Goal: Information Seeking & Learning: Learn about a topic

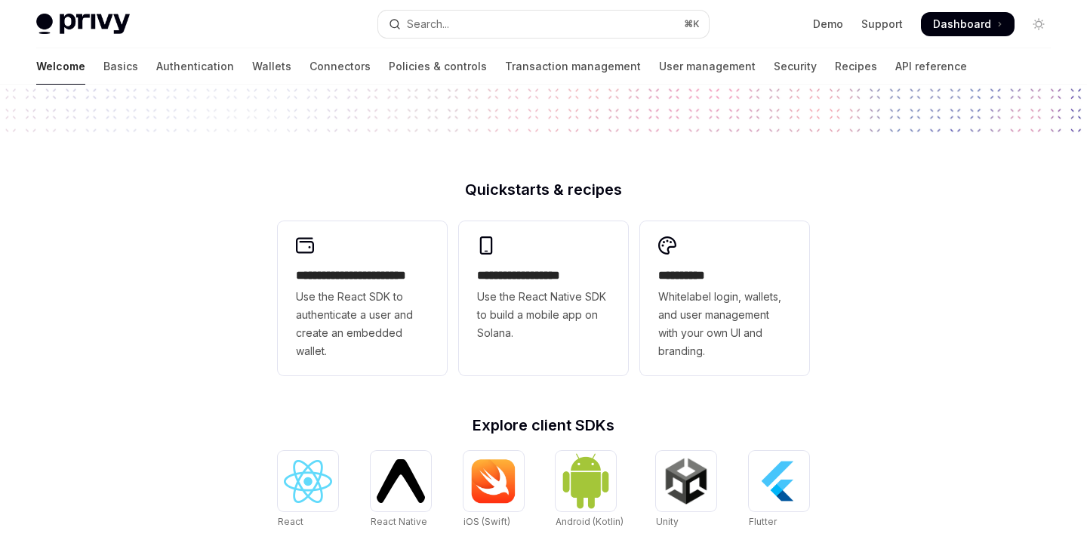
scroll to position [663, 0]
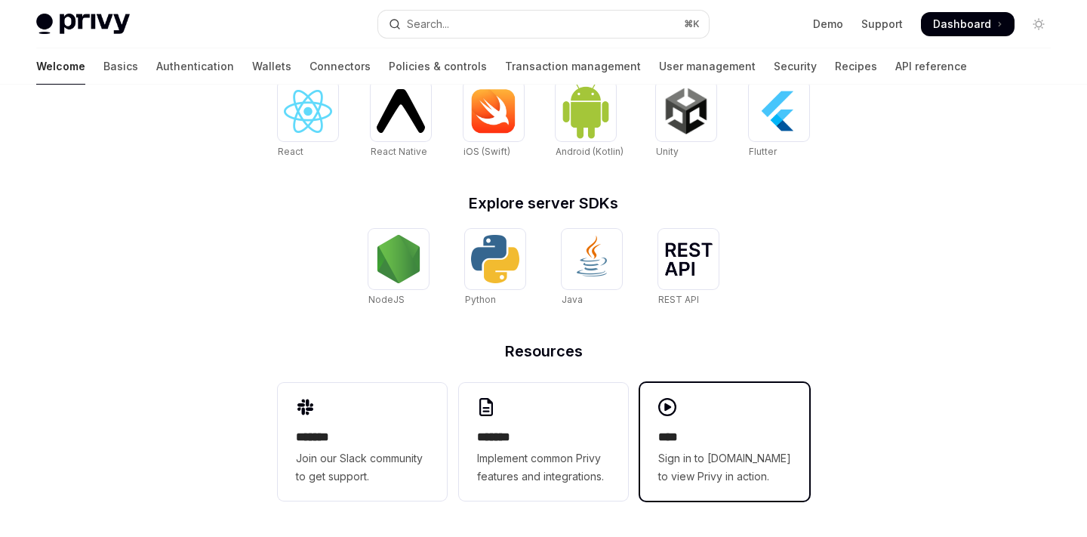
click at [666, 481] on span "Sign in to [DOMAIN_NAME] to view Privy in action." at bounding box center [724, 467] width 133 height 36
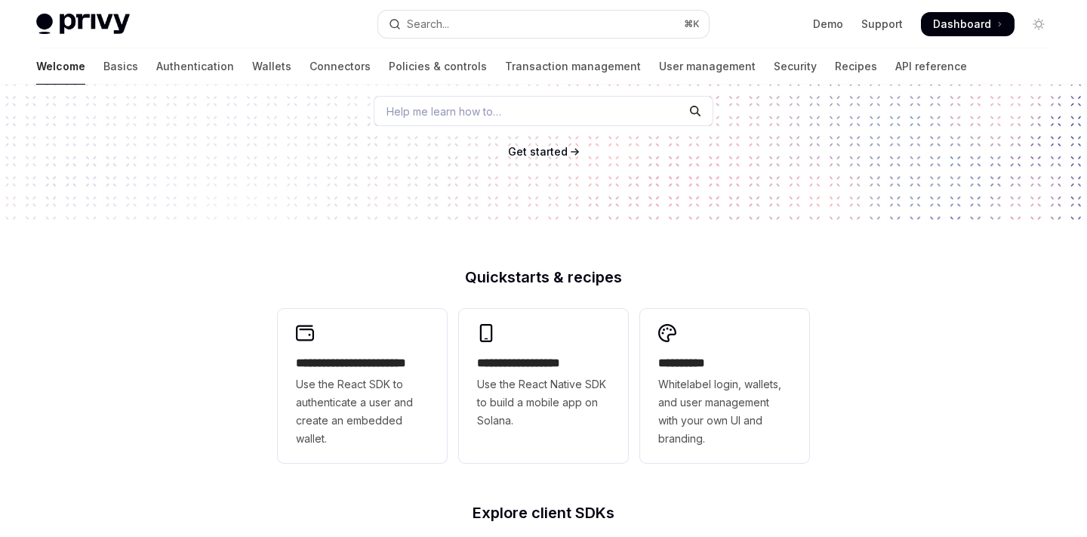
scroll to position [205, 0]
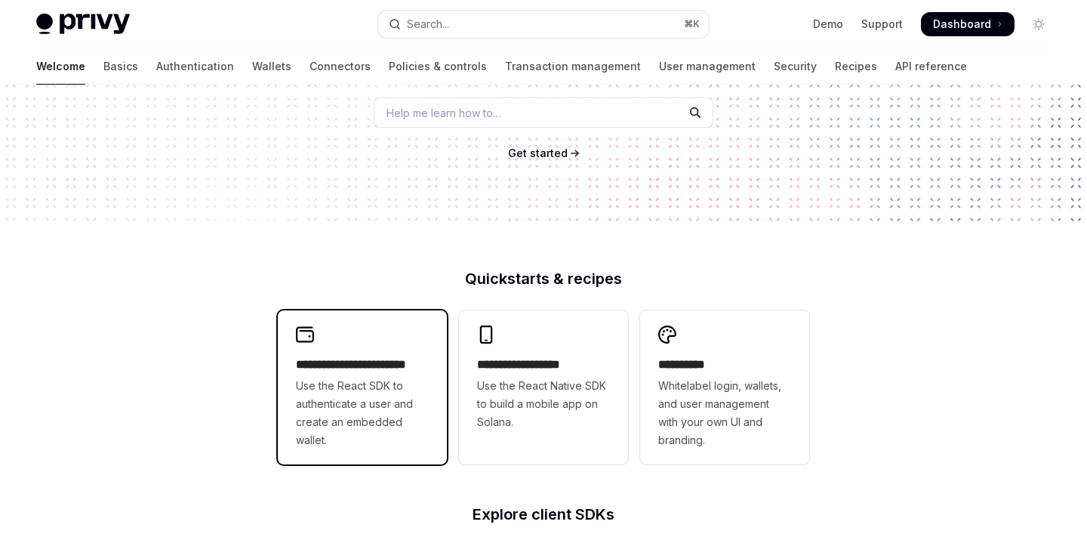
click at [401, 377] on span "Use the React SDK to authenticate a user and create an embedded wallet." at bounding box center [362, 413] width 133 height 72
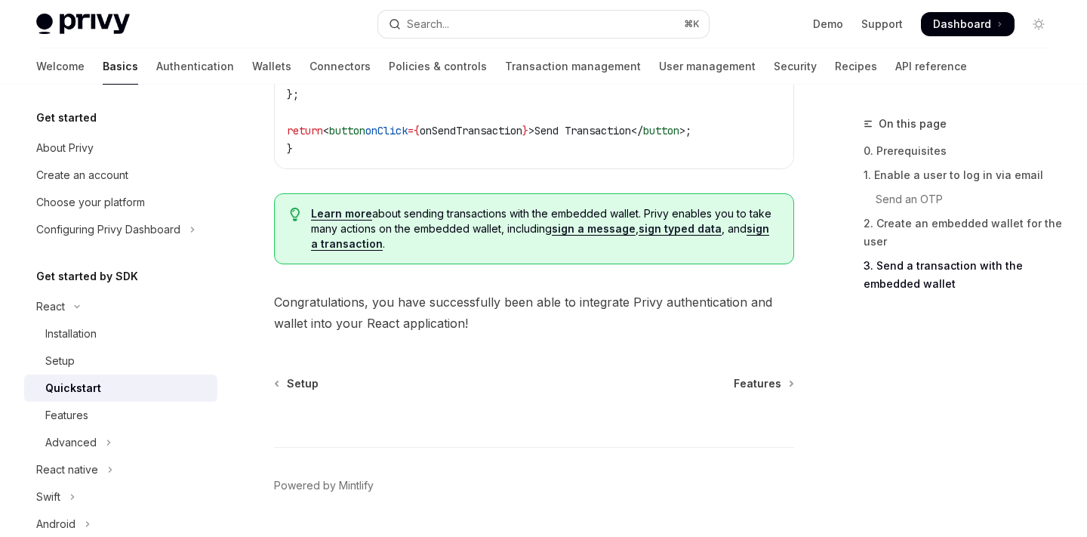
scroll to position [1677, 0]
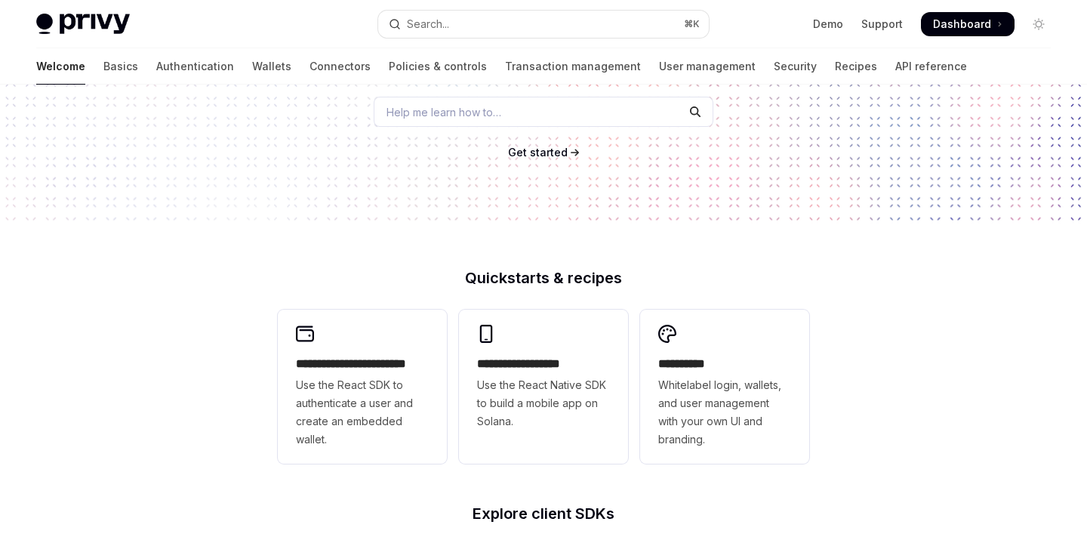
scroll to position [205, 0]
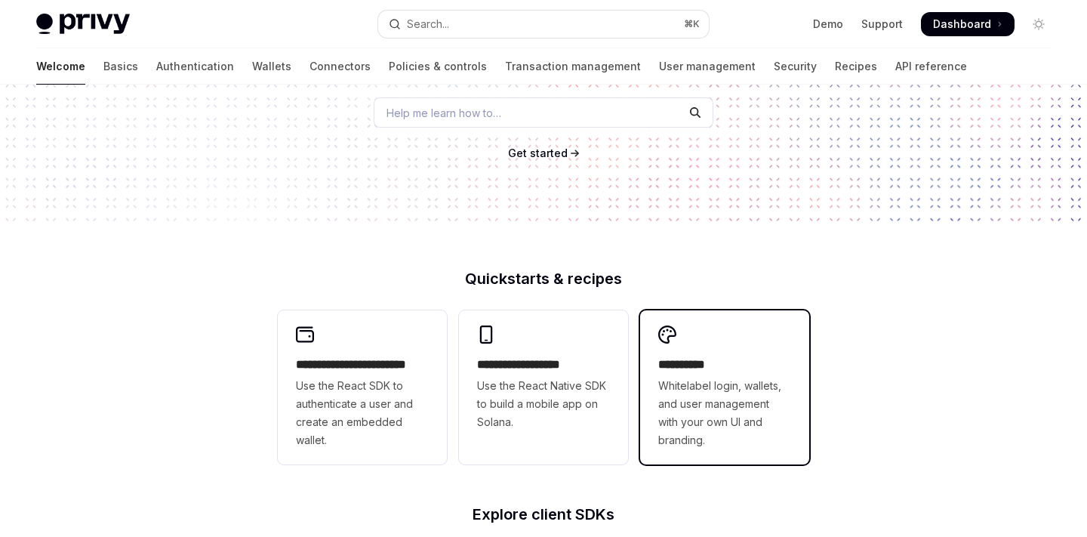
click at [663, 428] on span "Whitelabel login, wallets, and user management with your own UI and branding." at bounding box center [724, 413] width 133 height 72
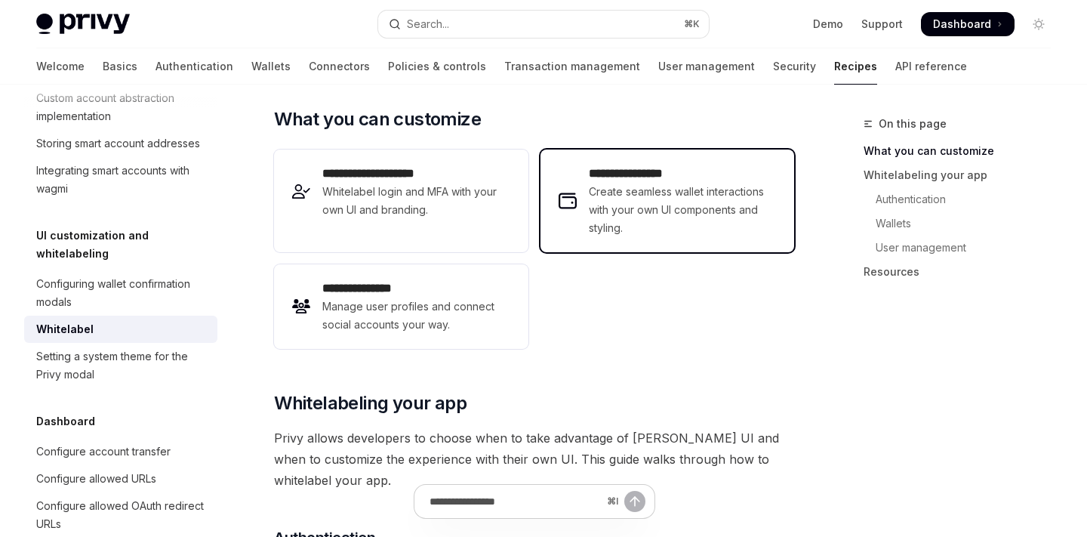
scroll to position [276, 0]
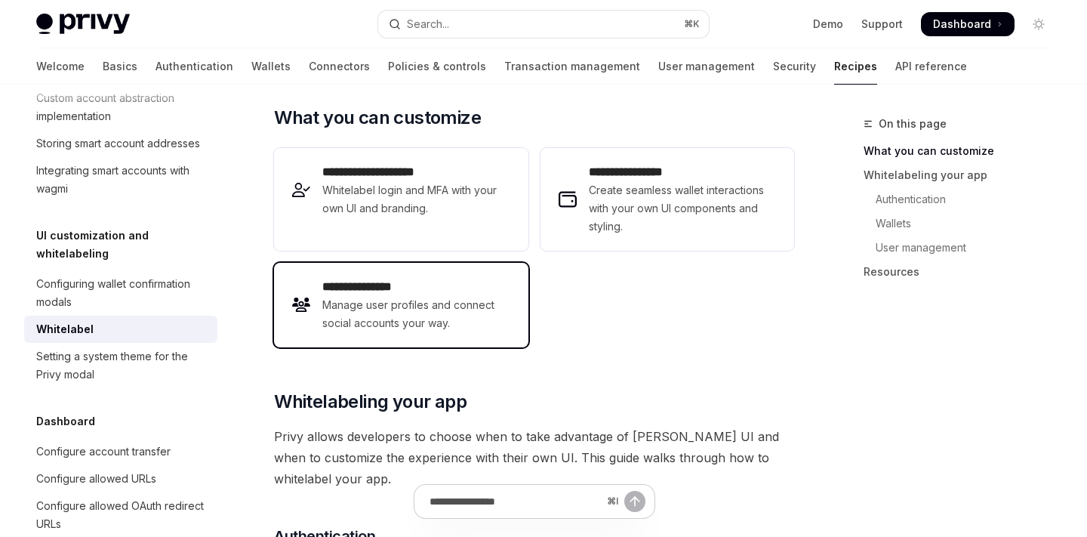
click at [454, 308] on span "Manage user profiles and connect social accounts your way." at bounding box center [415, 314] width 187 height 36
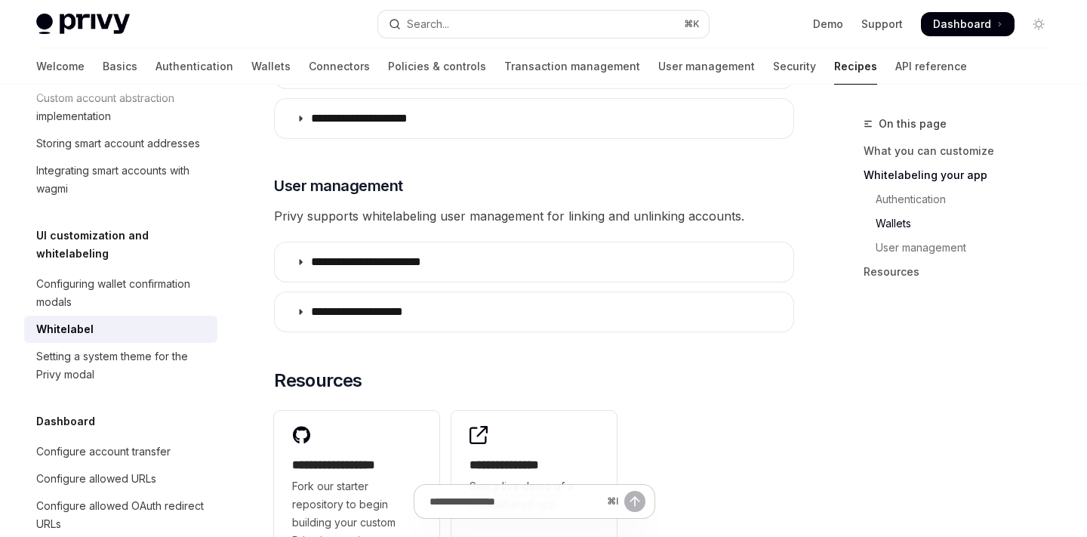
scroll to position [1985, 0]
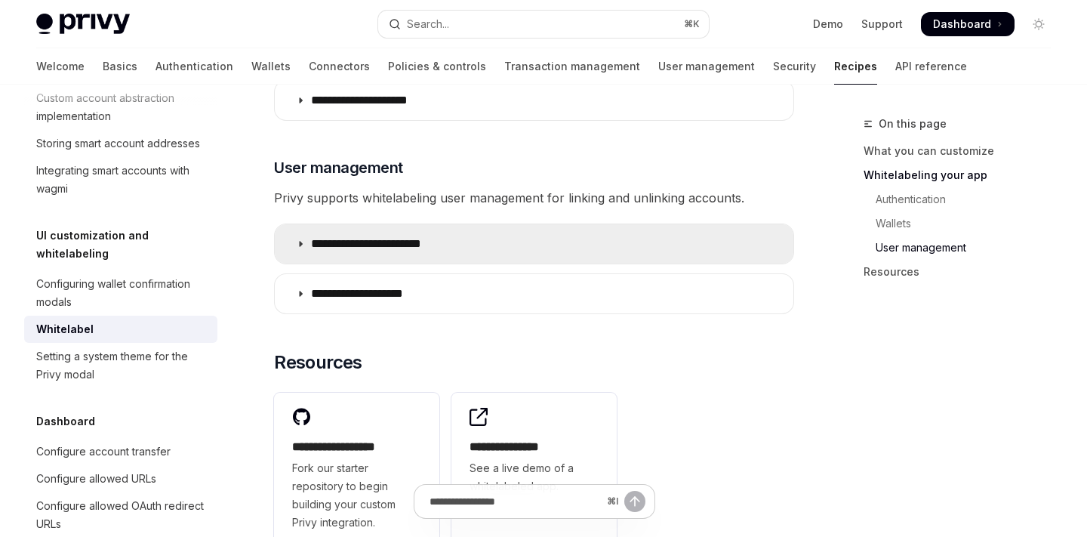
click at [348, 236] on p "**********" at bounding box center [380, 243] width 139 height 15
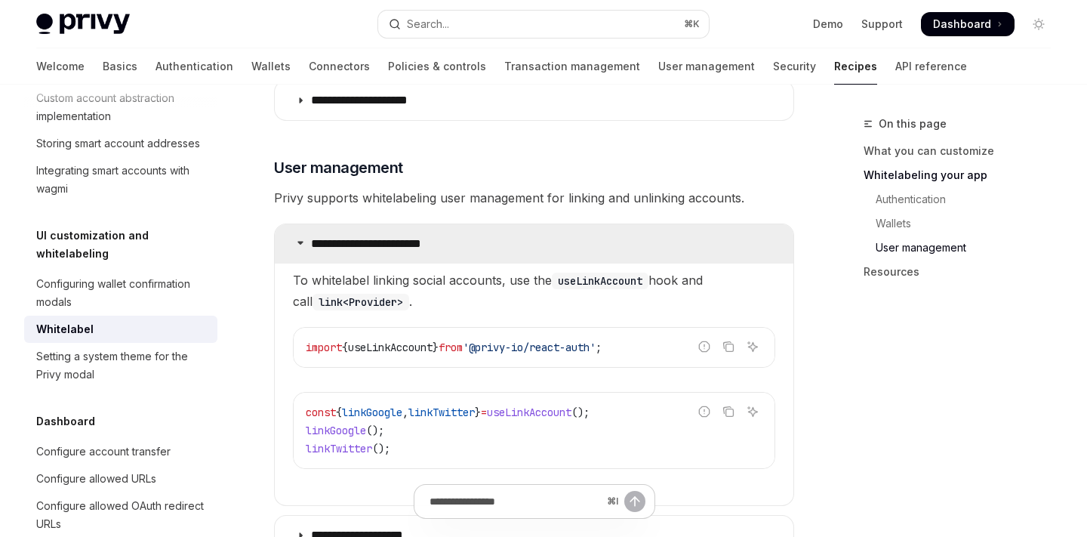
click at [355, 224] on summary "**********" at bounding box center [534, 243] width 518 height 39
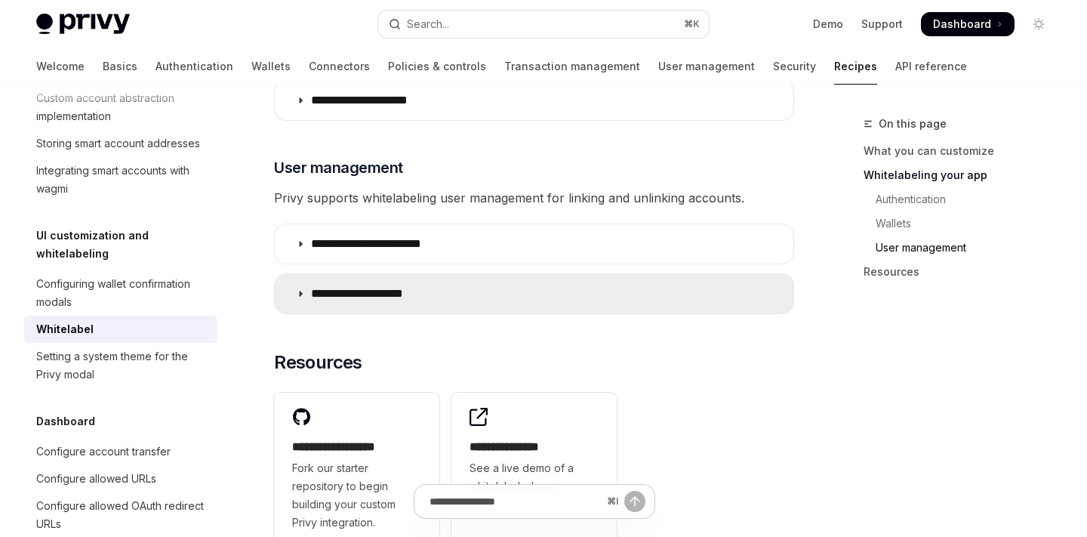
click at [401, 286] on p "**********" at bounding box center [372, 293] width 122 height 15
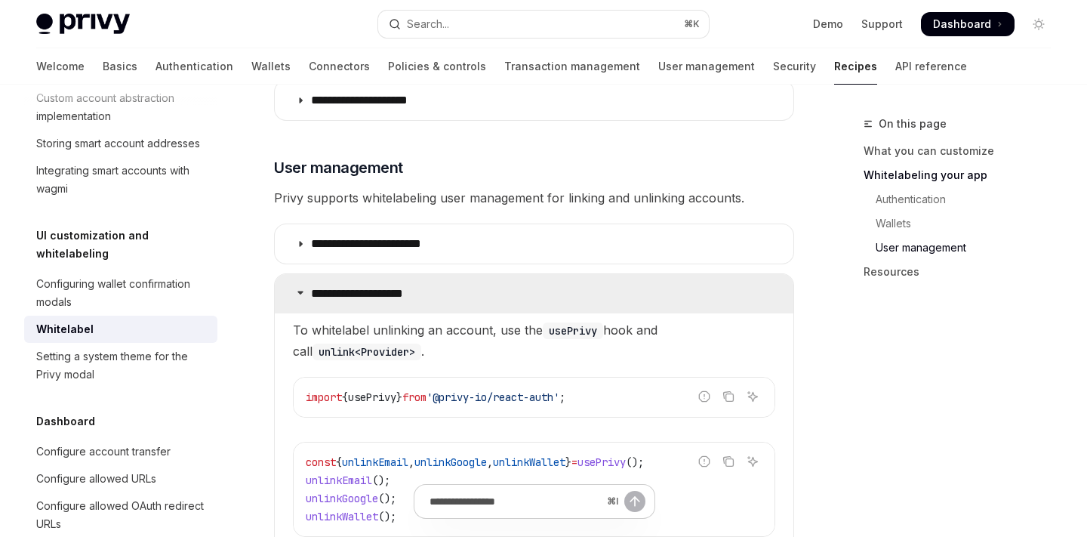
click at [401, 286] on p "**********" at bounding box center [372, 293] width 122 height 15
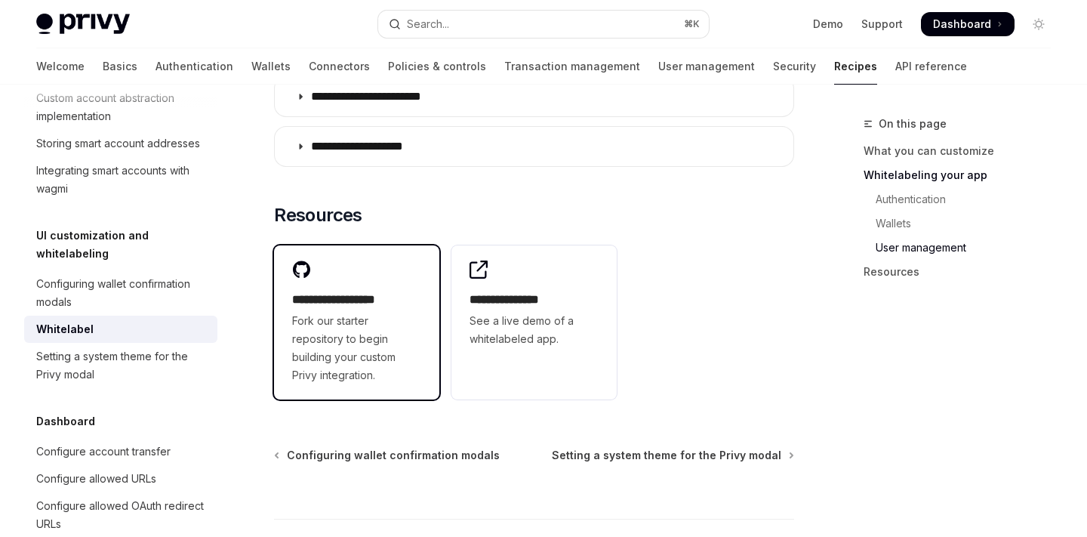
scroll to position [2143, 0]
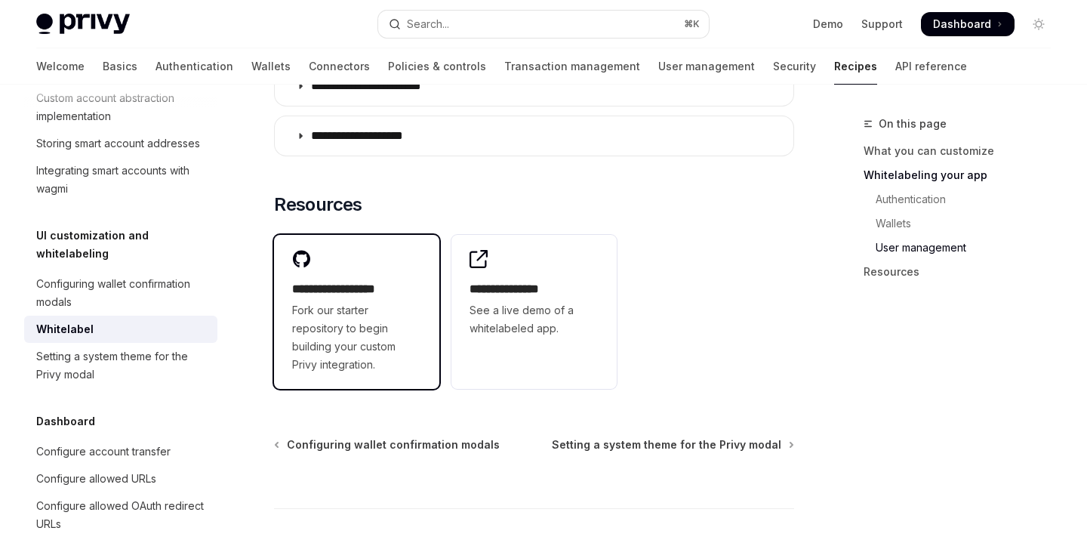
click at [325, 325] on span "Fork our starter repository to begin building your custom Privy integration." at bounding box center [356, 337] width 129 height 72
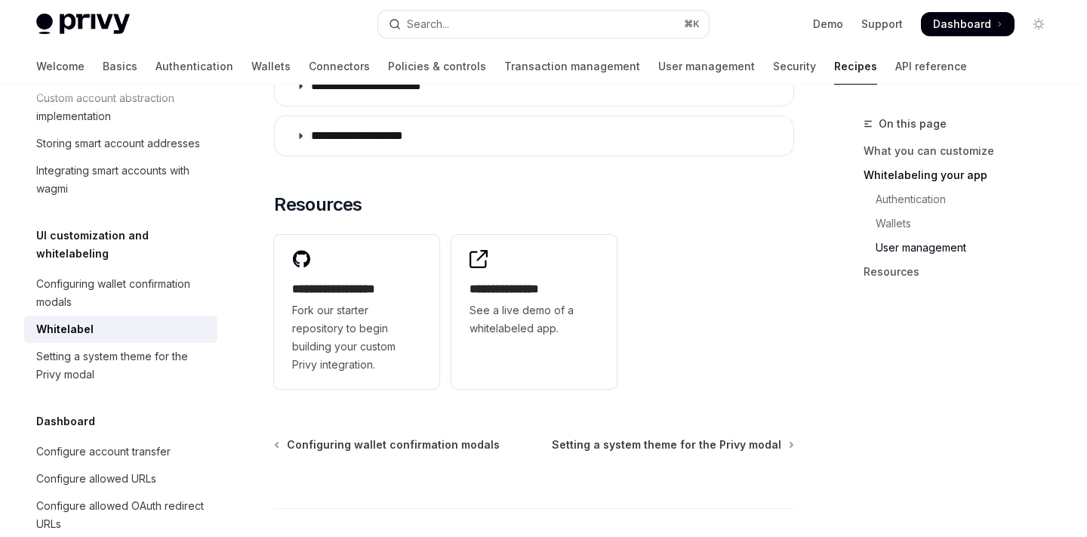
click at [691, 306] on div "**********" at bounding box center [534, 312] width 520 height 166
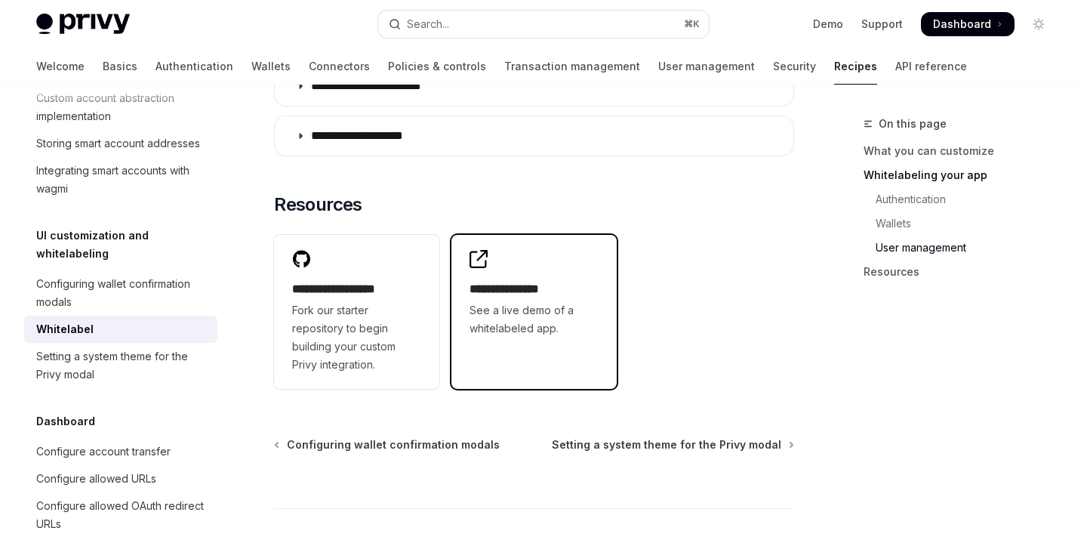
click at [525, 301] on span "See a live demo of a whitelabeled app." at bounding box center [533, 319] width 129 height 36
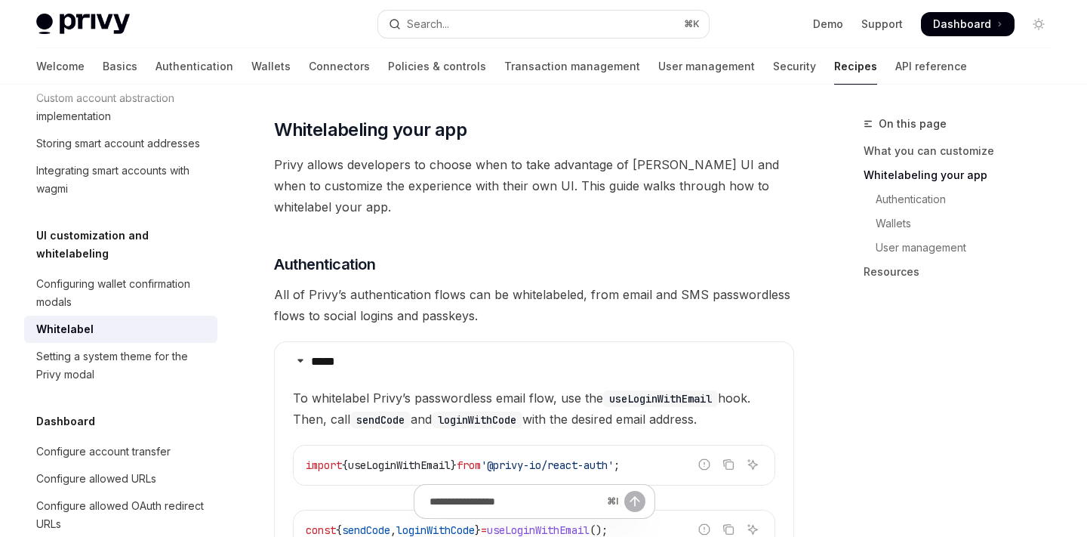
scroll to position [0, 0]
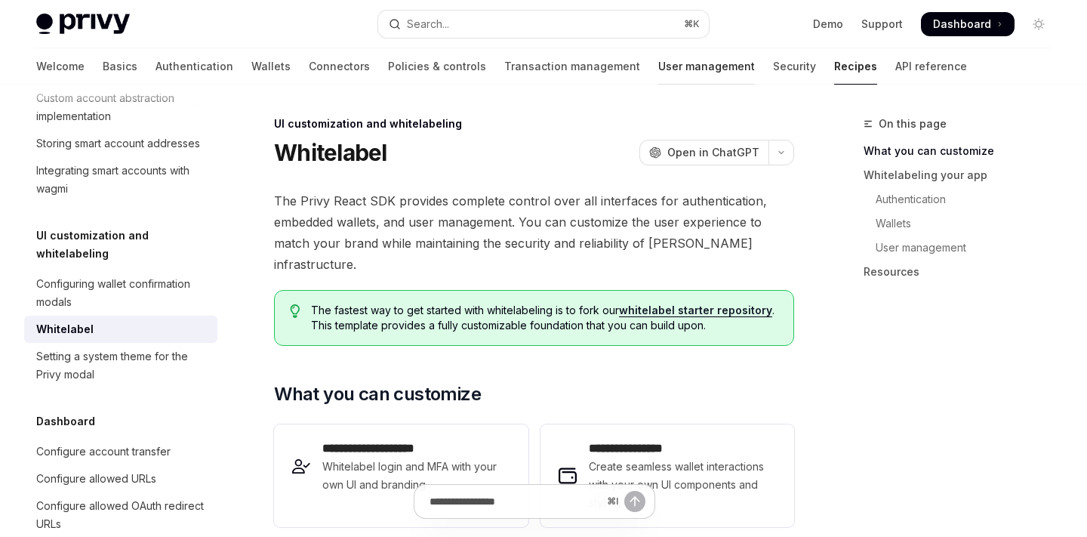
click at [658, 76] on link "User management" at bounding box center [706, 66] width 97 height 36
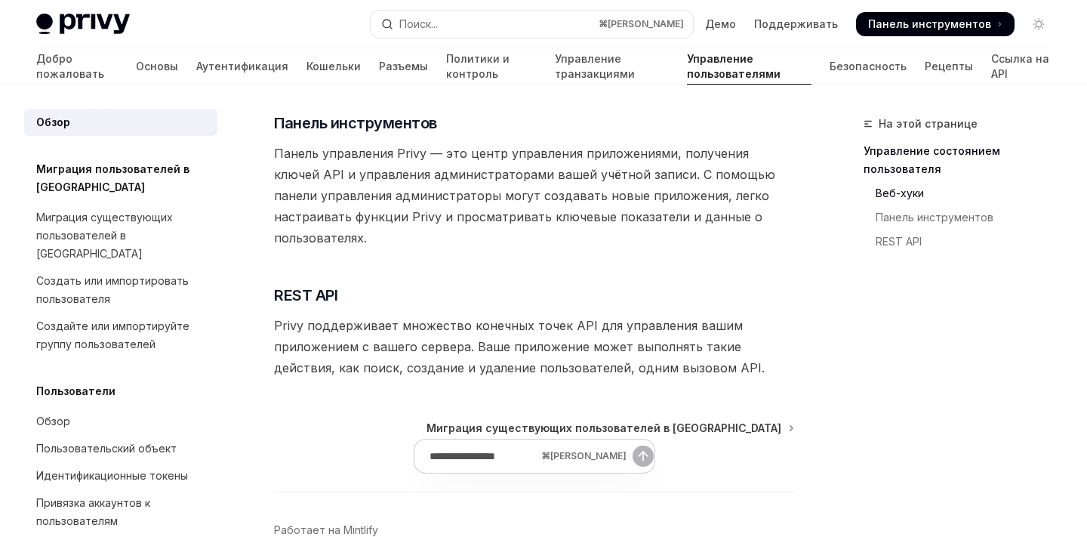
scroll to position [537, 0]
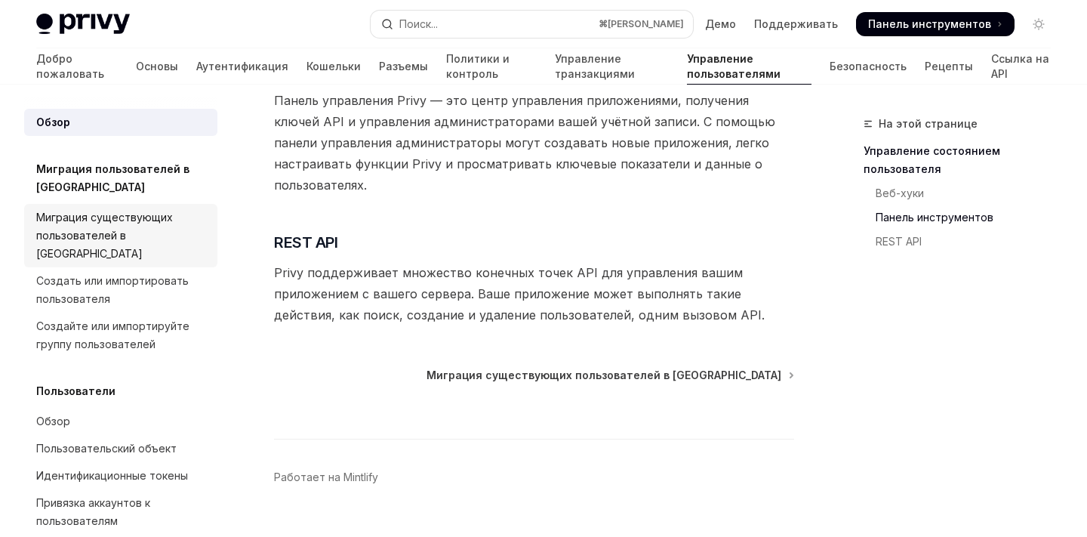
click at [134, 208] on div "Миграция существующих пользователей в [GEOGRAPHIC_DATA]" at bounding box center [122, 235] width 172 height 54
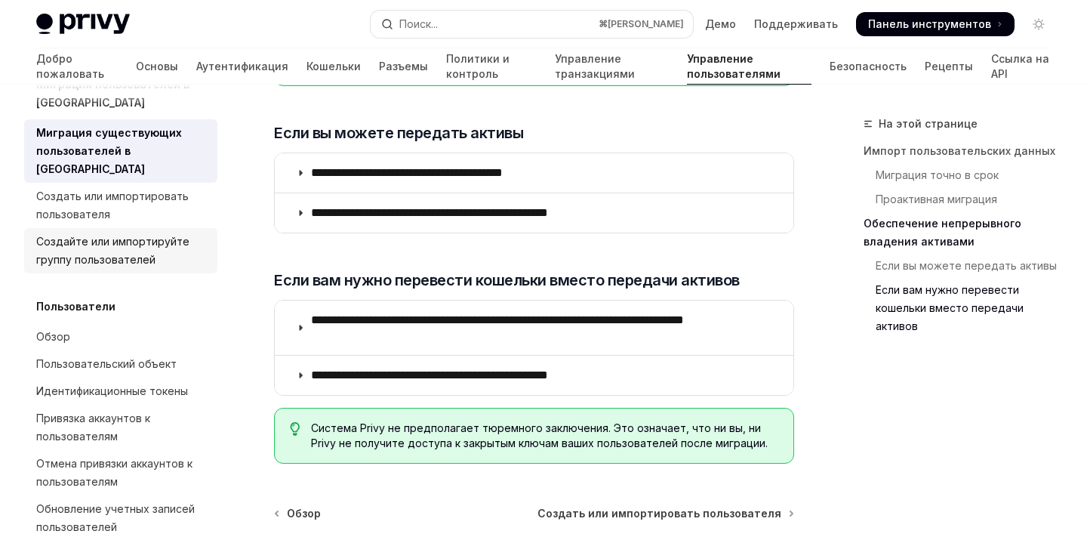
scroll to position [104, 0]
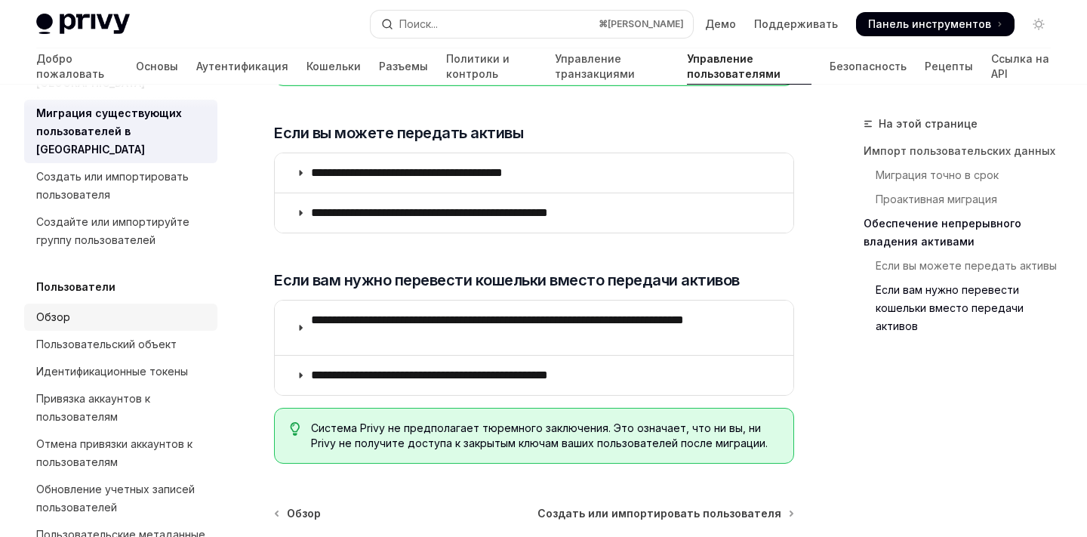
click at [51, 310] on font "Обзор" at bounding box center [53, 316] width 34 height 13
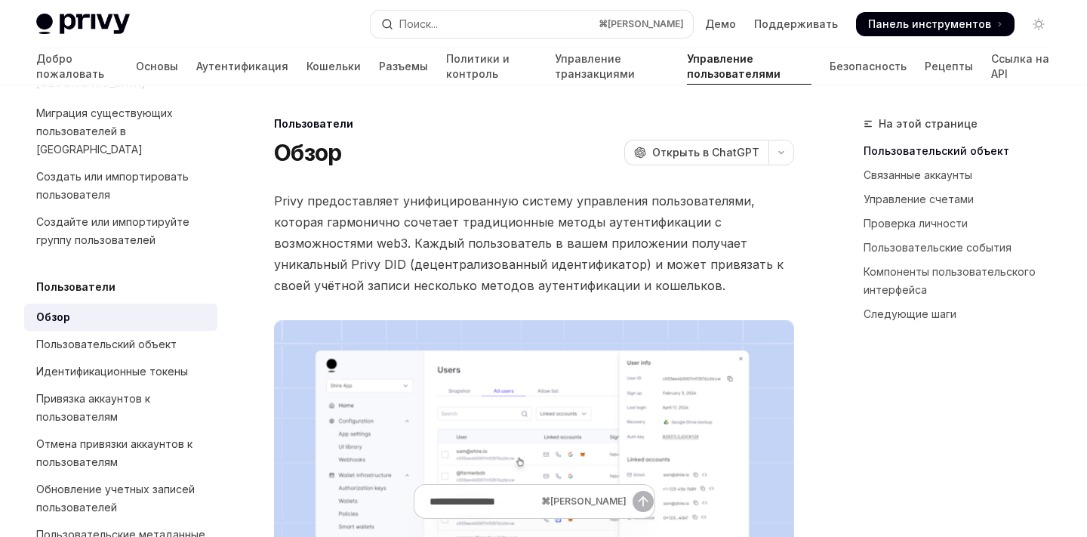
click at [62, 280] on font "Пользователи" at bounding box center [75, 286] width 79 height 13
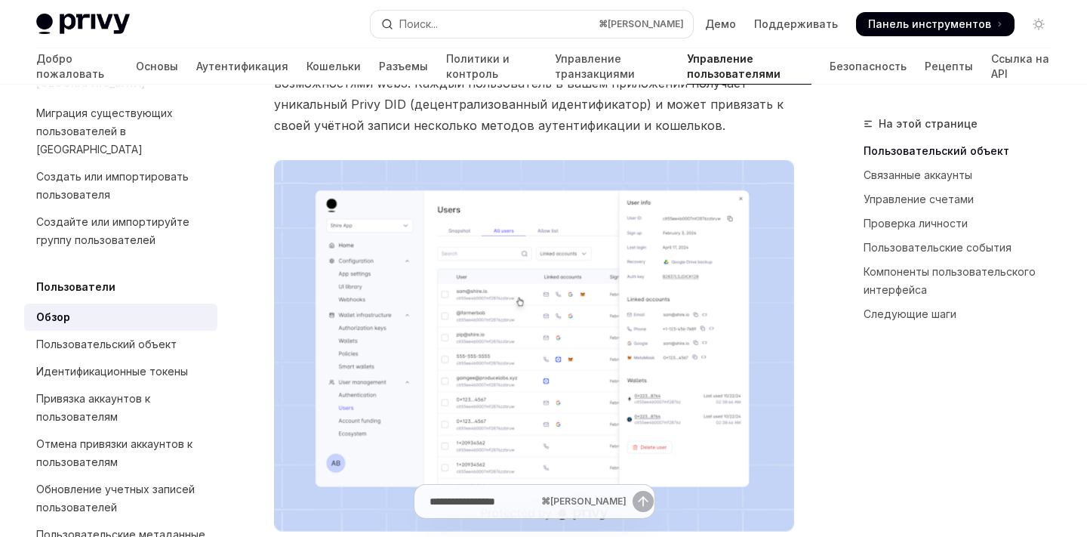
scroll to position [163, 0]
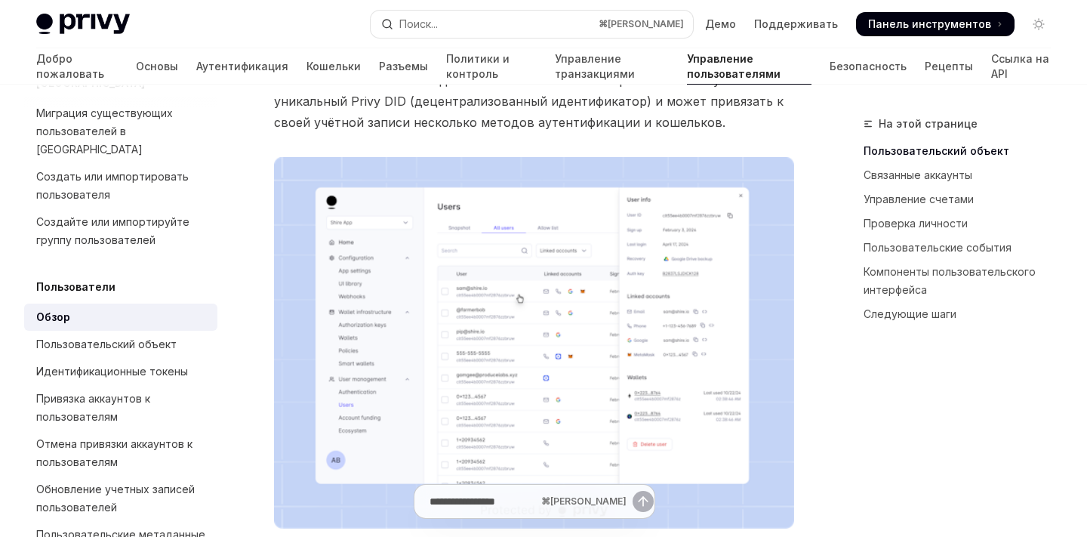
click at [363, 296] on img at bounding box center [534, 342] width 520 height 371
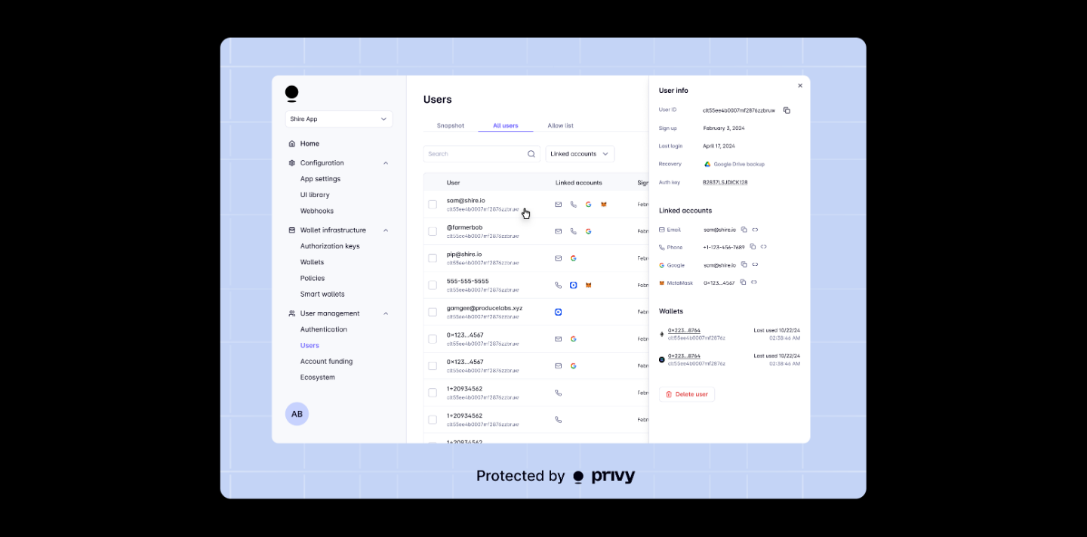
click at [901, 306] on div at bounding box center [543, 268] width 1087 height 537
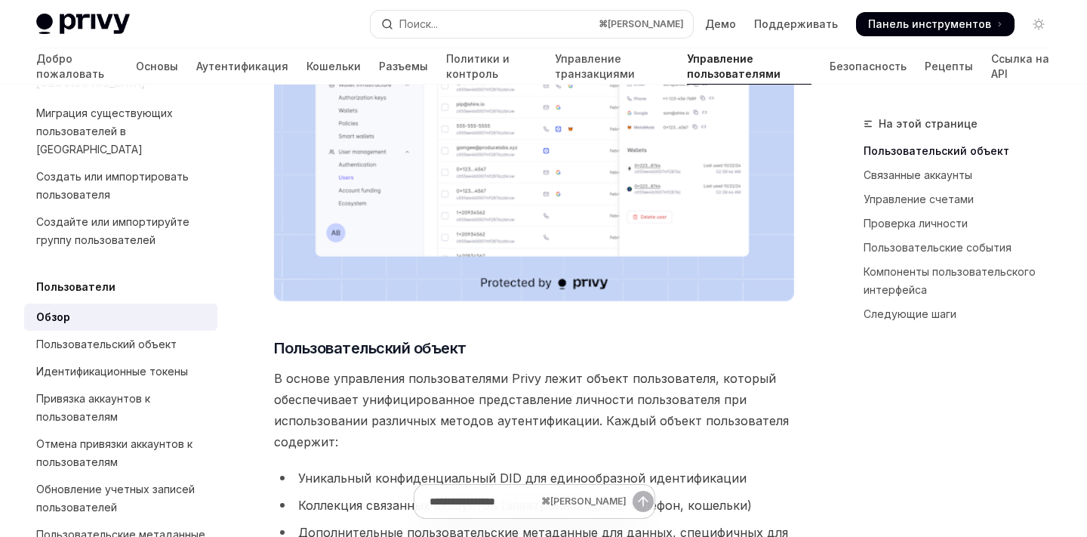
scroll to position [380, 0]
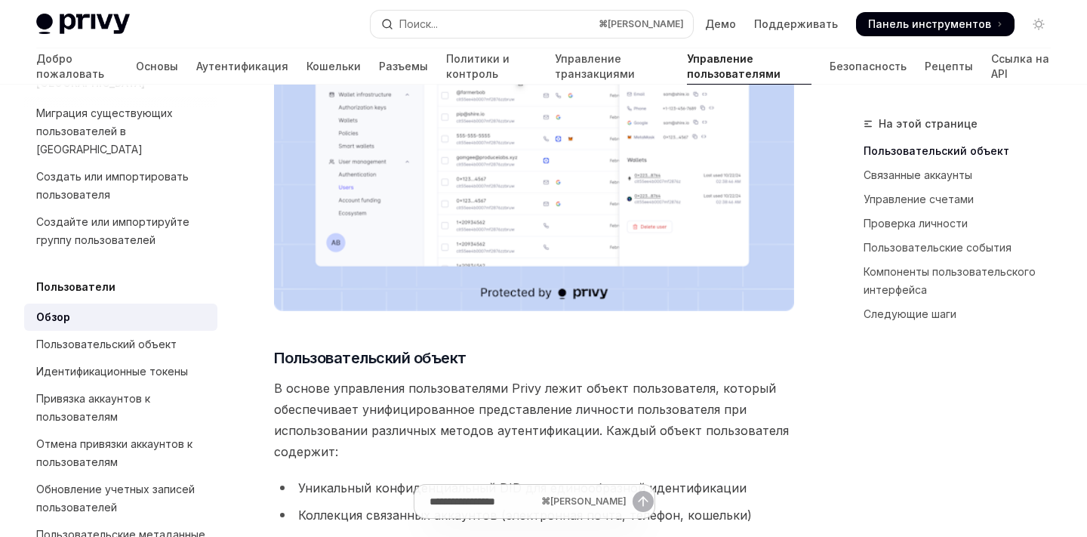
click at [410, 263] on img at bounding box center [534, 125] width 520 height 371
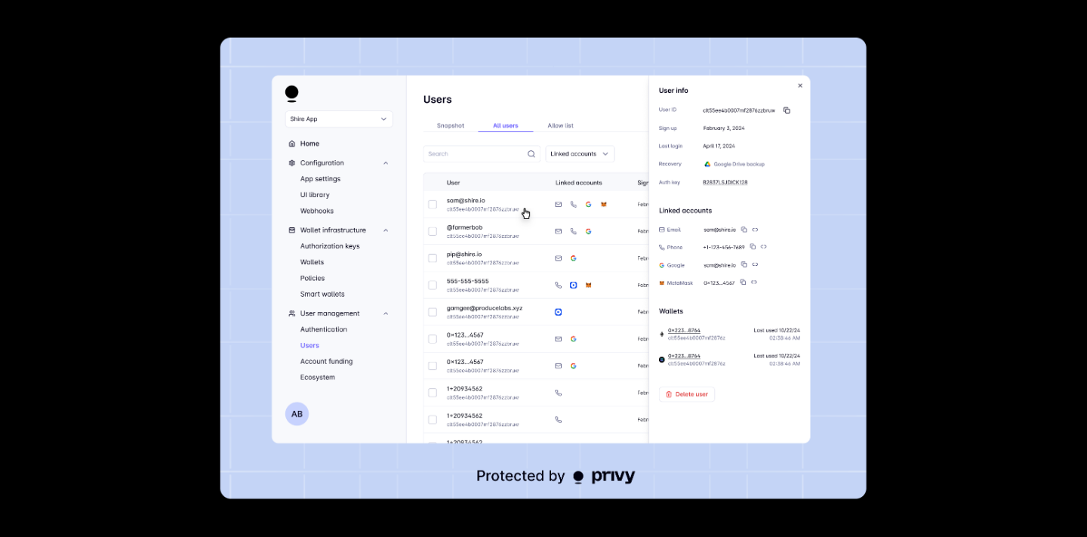
click at [915, 259] on div at bounding box center [543, 268] width 1087 height 537
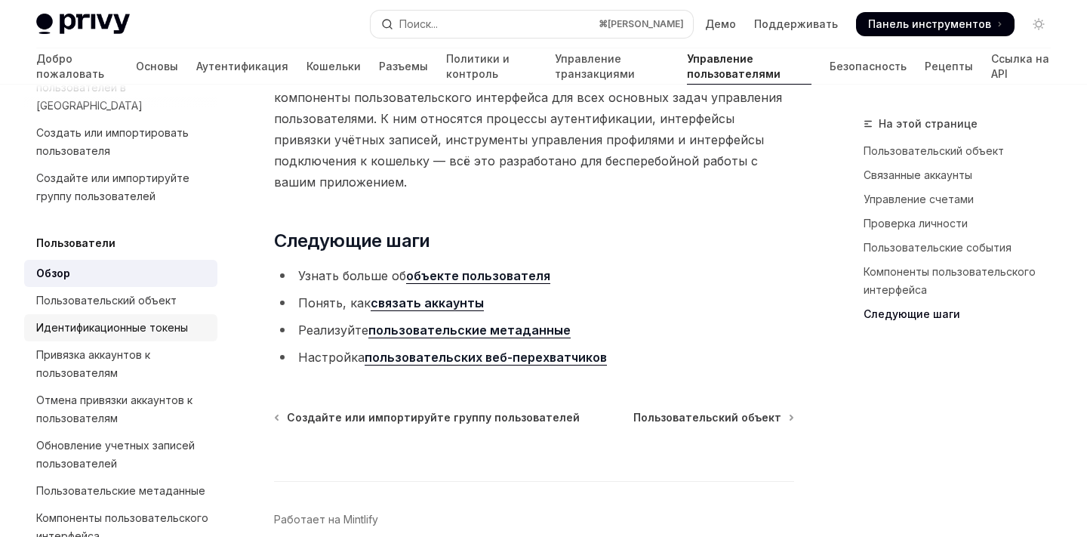
scroll to position [154, 0]
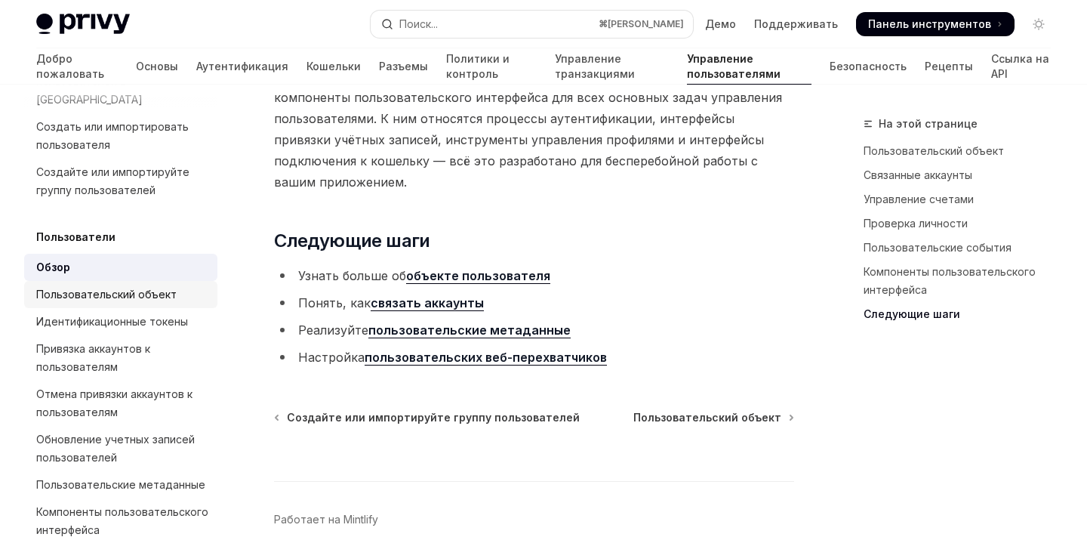
click at [112, 285] on div "Пользовательский объект" at bounding box center [106, 294] width 140 height 18
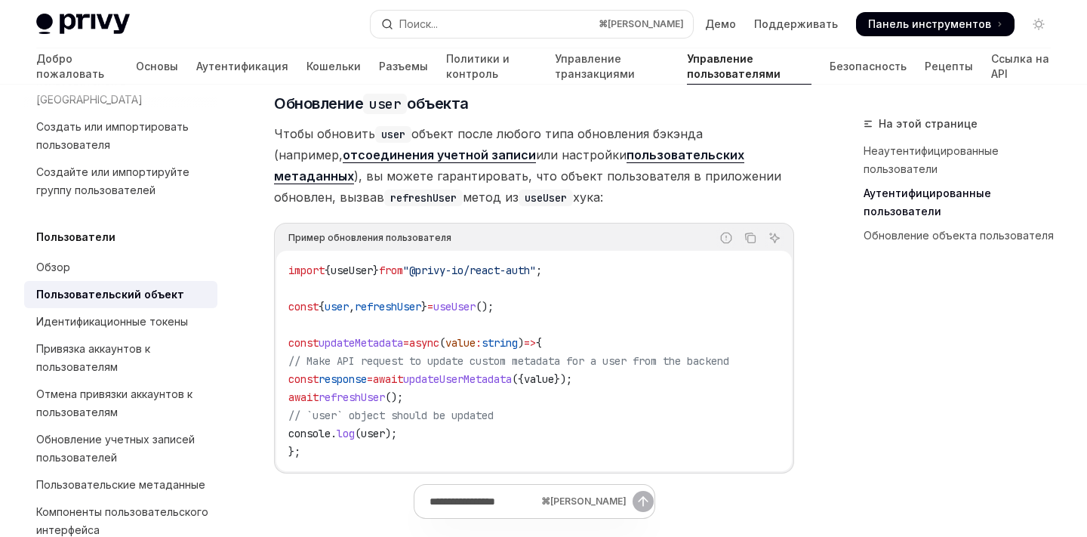
scroll to position [2361, 0]
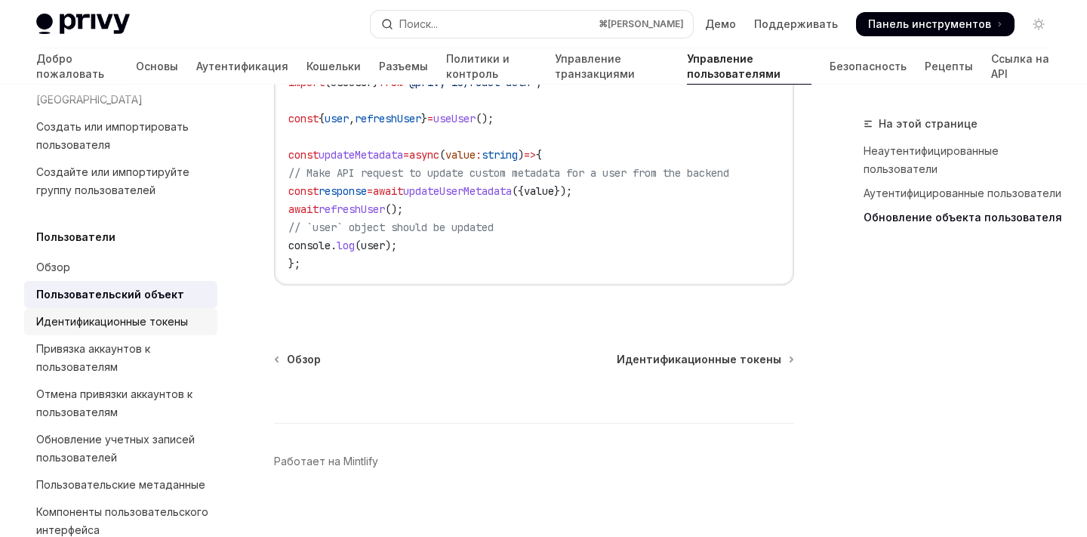
click at [52, 315] on font "Идентификационные токены" at bounding box center [112, 321] width 152 height 13
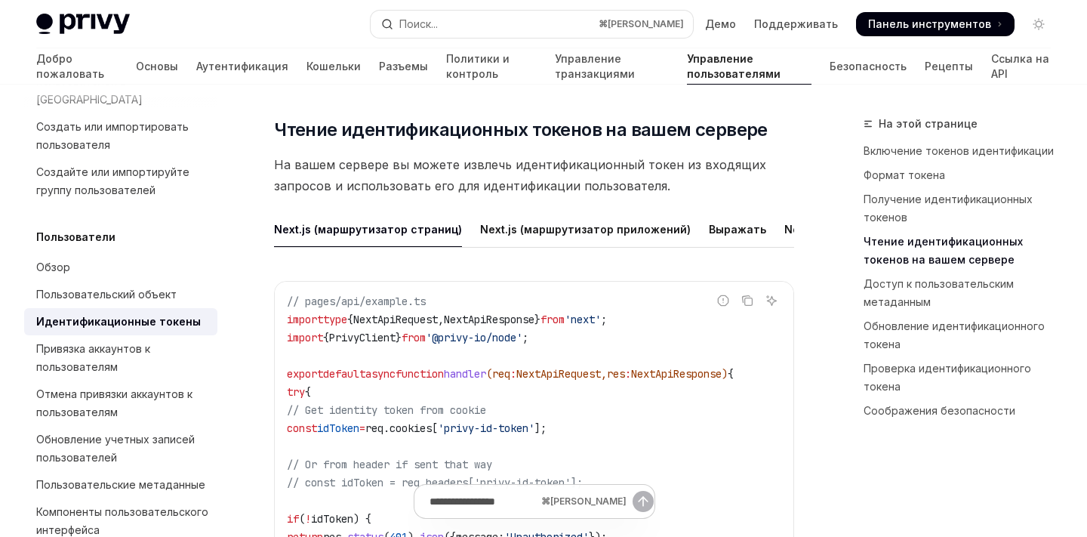
scroll to position [2476, 0]
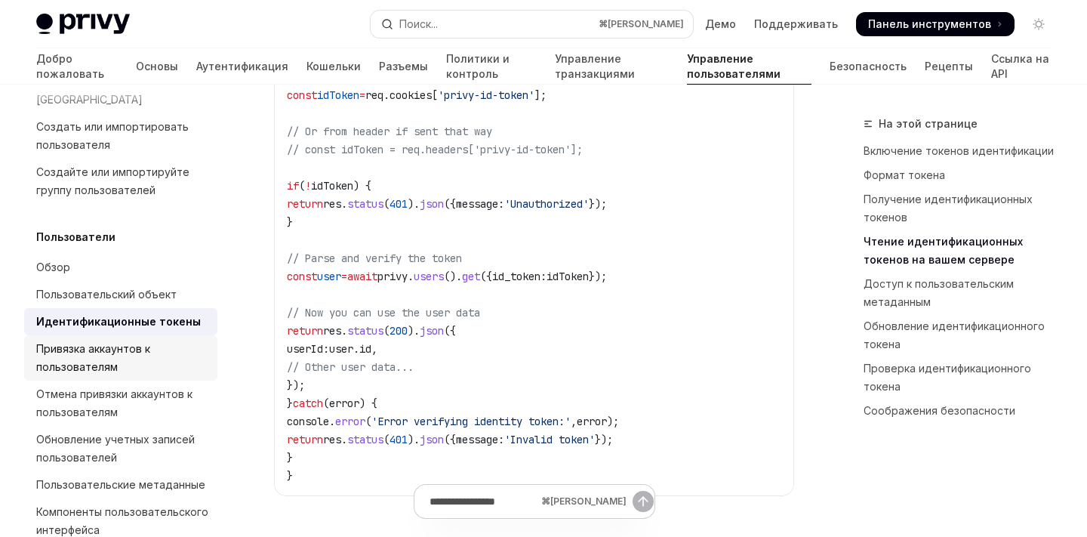
click at [46, 342] on font "Привязка аккаунтов к пользователям" at bounding box center [93, 357] width 114 height 31
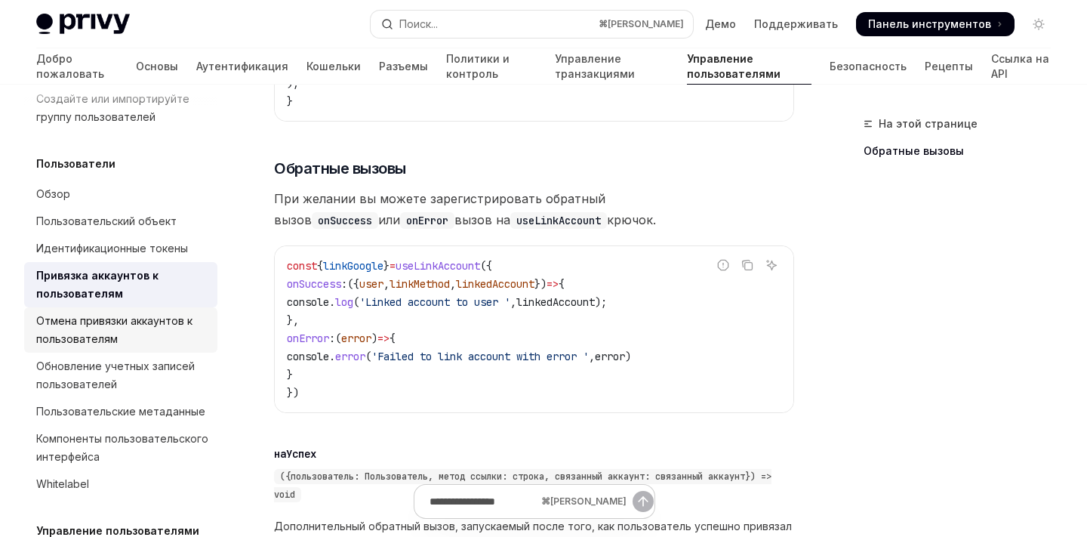
scroll to position [235, 0]
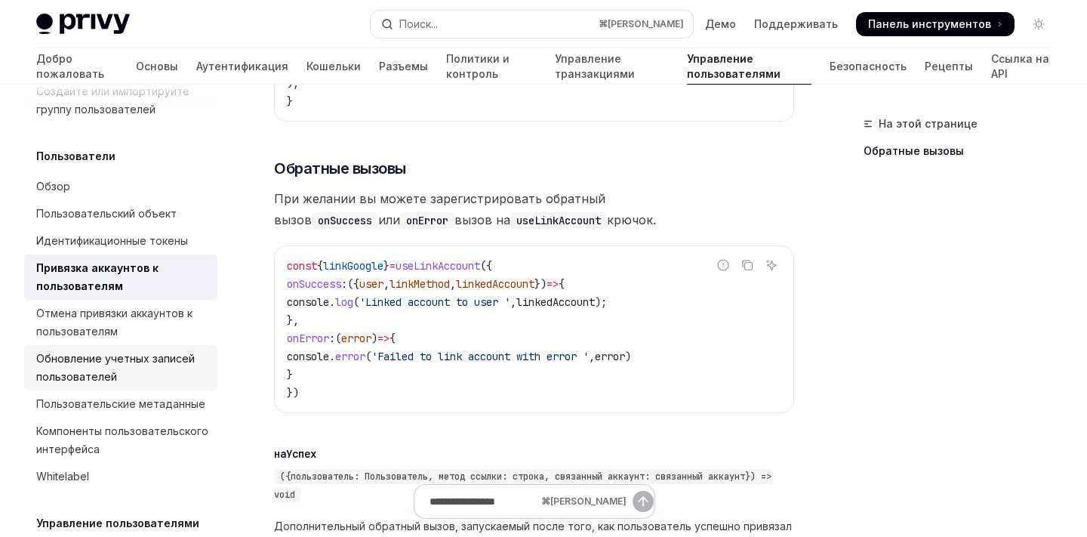
click at [85, 352] on font "Обновление учетных записей пользователей" at bounding box center [115, 367] width 158 height 31
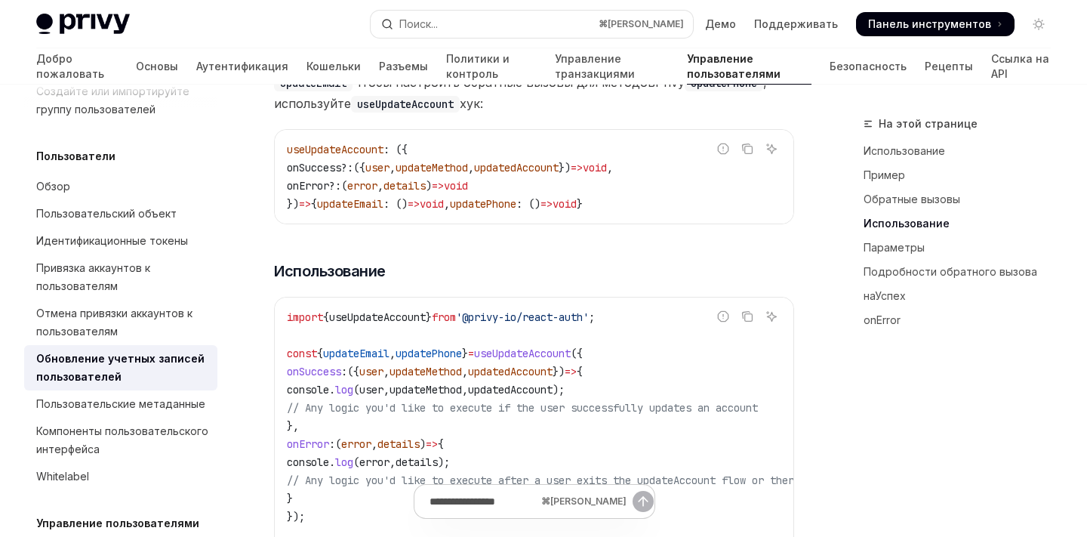
scroll to position [1524, 0]
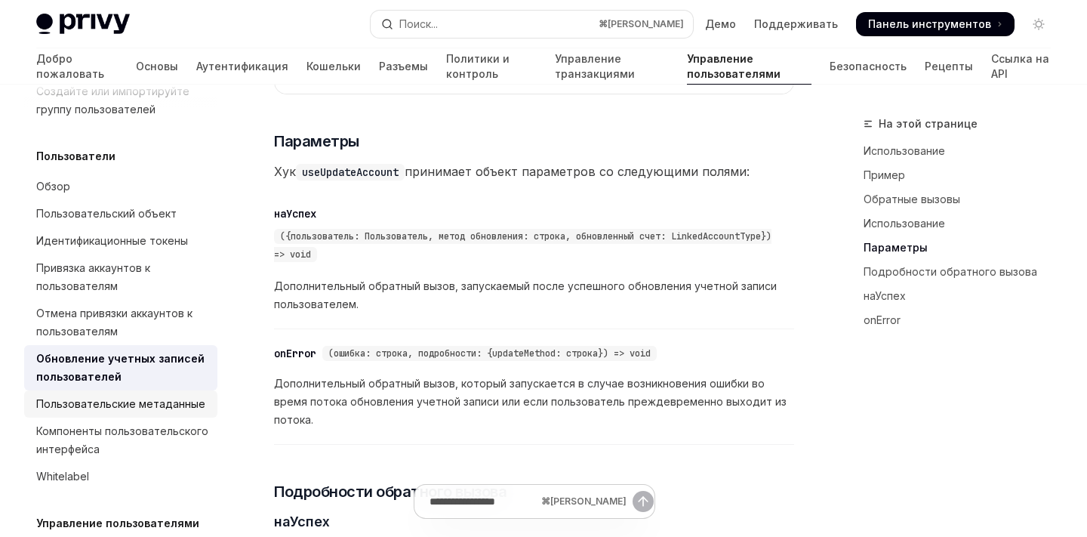
click at [92, 395] on div "Пользовательские метаданные" at bounding box center [120, 404] width 169 height 18
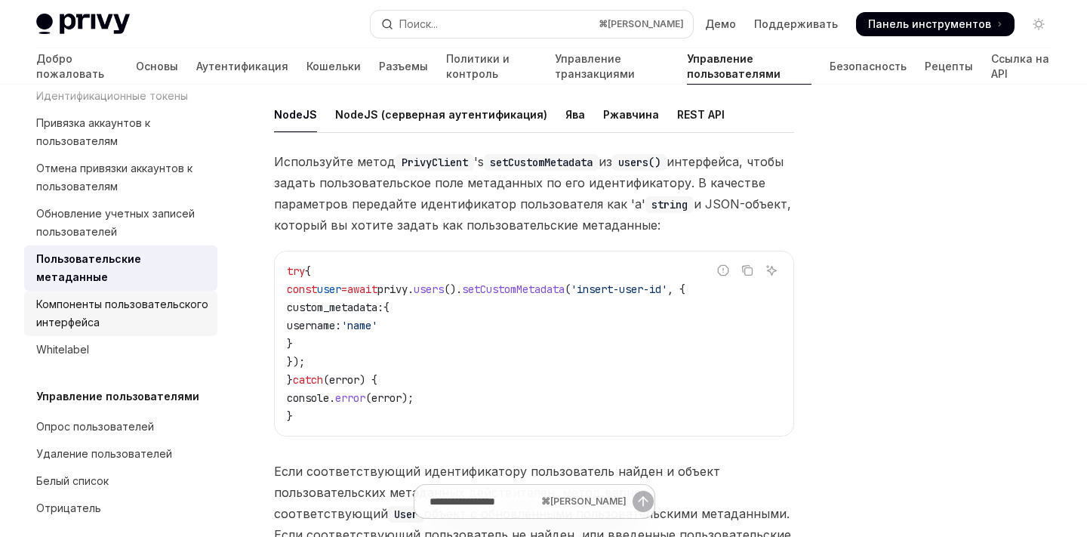
scroll to position [386, 0]
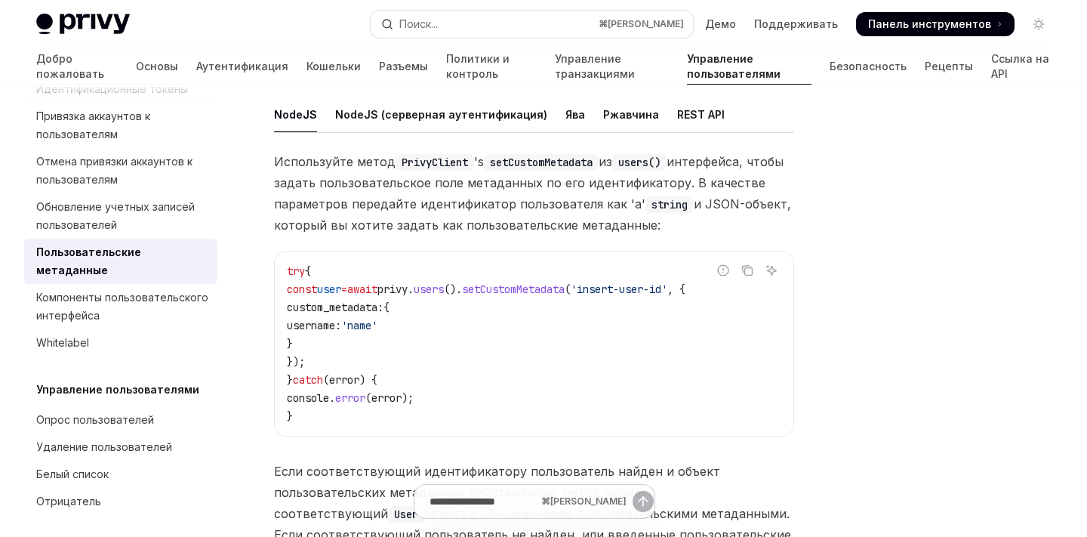
click at [106, 380] on h5 "Управление пользователями" at bounding box center [117, 389] width 163 height 18
click at [106, 383] on font "Управление пользователями" at bounding box center [117, 389] width 163 height 13
click at [50, 413] on font "Опрос пользователей" at bounding box center [95, 419] width 118 height 13
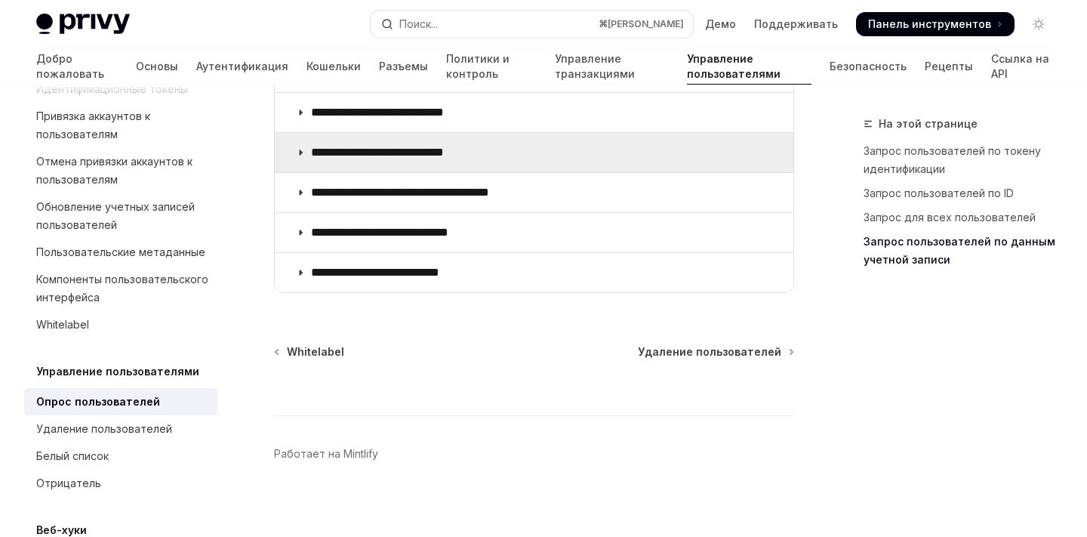
scroll to position [1512, 0]
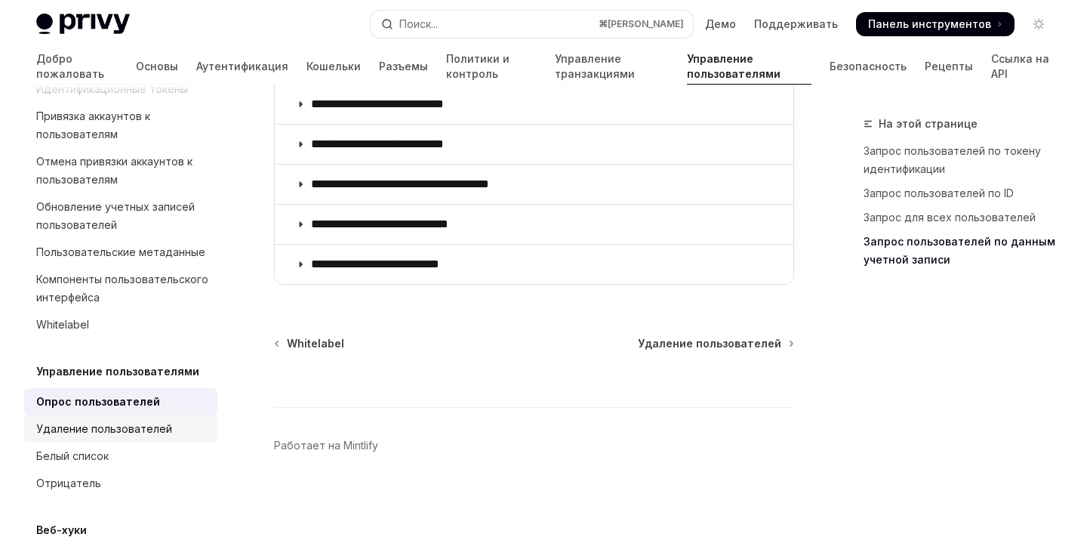
click at [48, 415] on link "Удаление пользователей" at bounding box center [120, 428] width 193 height 27
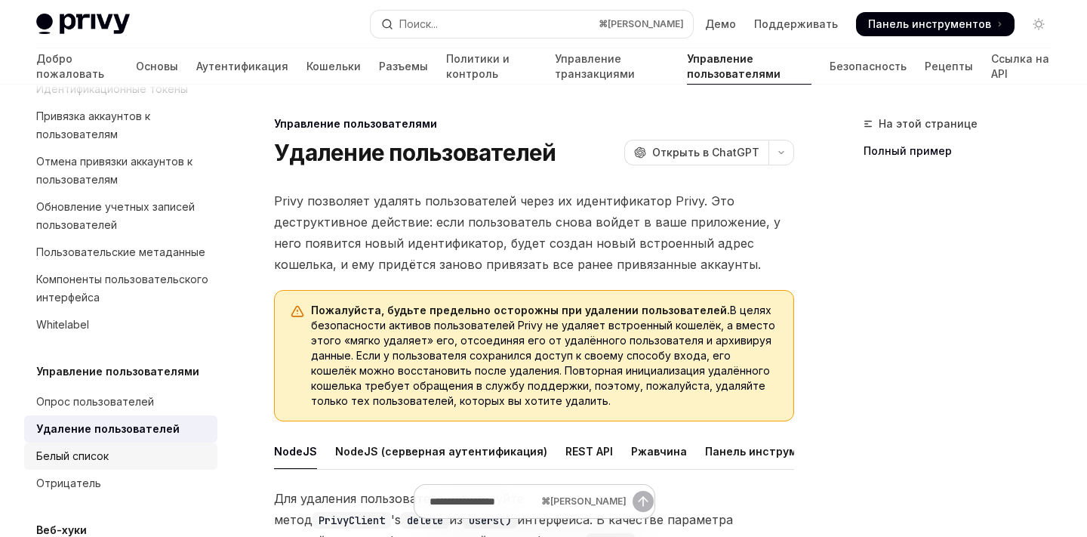
click at [100, 449] on font "Белый список" at bounding box center [72, 455] width 72 height 13
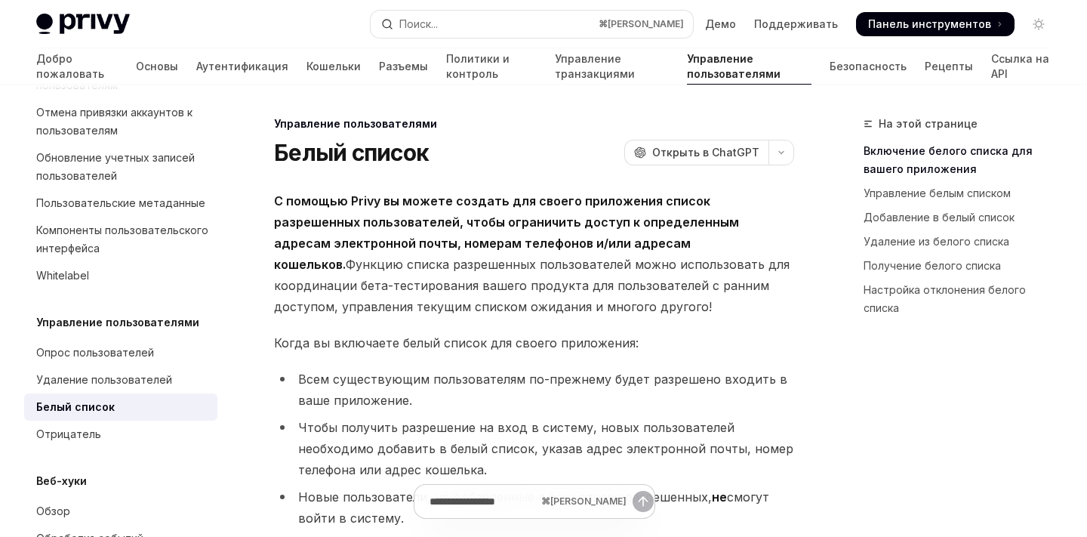
scroll to position [445, 0]
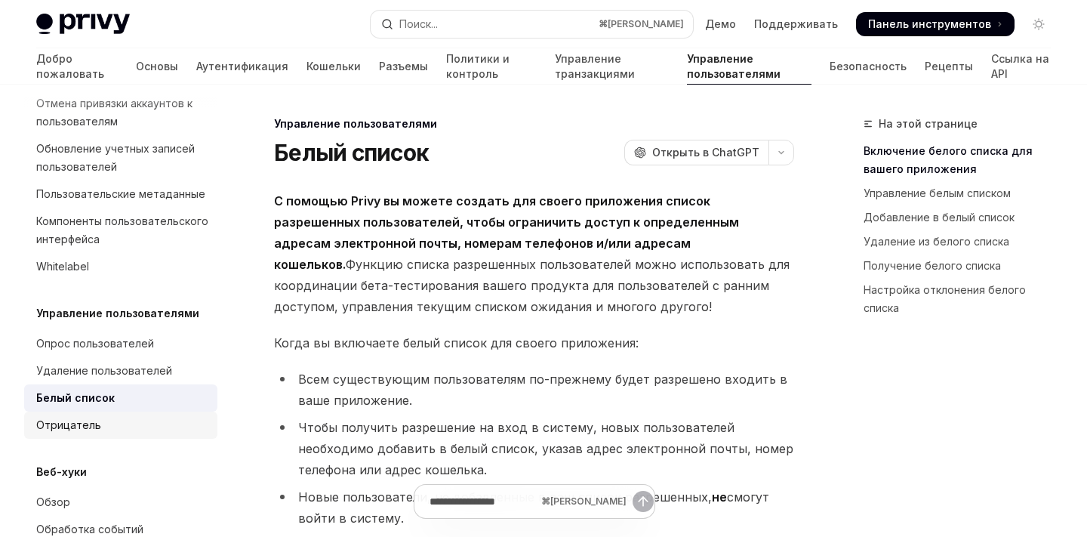
click at [83, 416] on div "Отрицатель" at bounding box center [68, 425] width 65 height 18
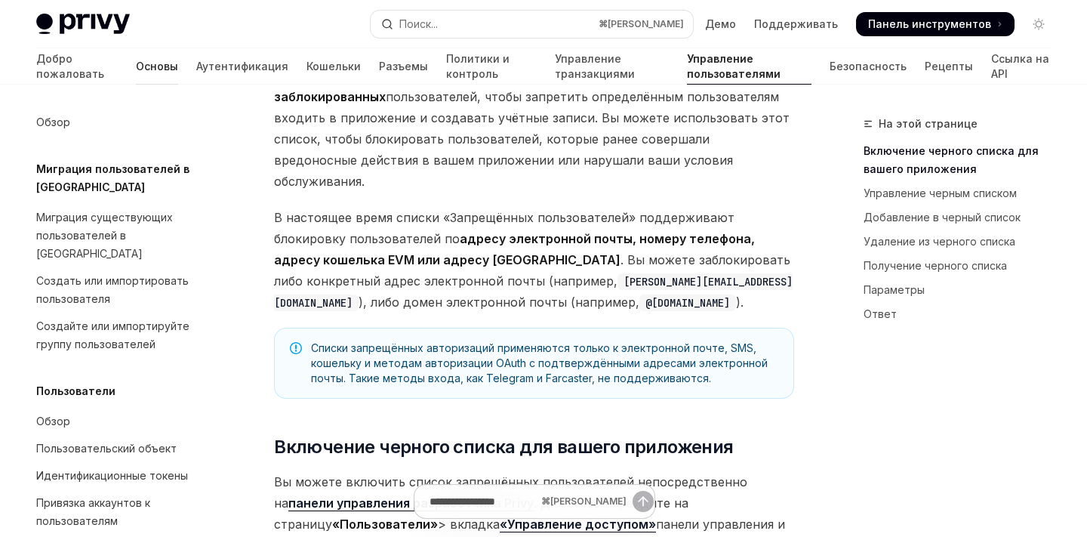
click at [136, 73] on font "Основы" at bounding box center [157, 66] width 42 height 15
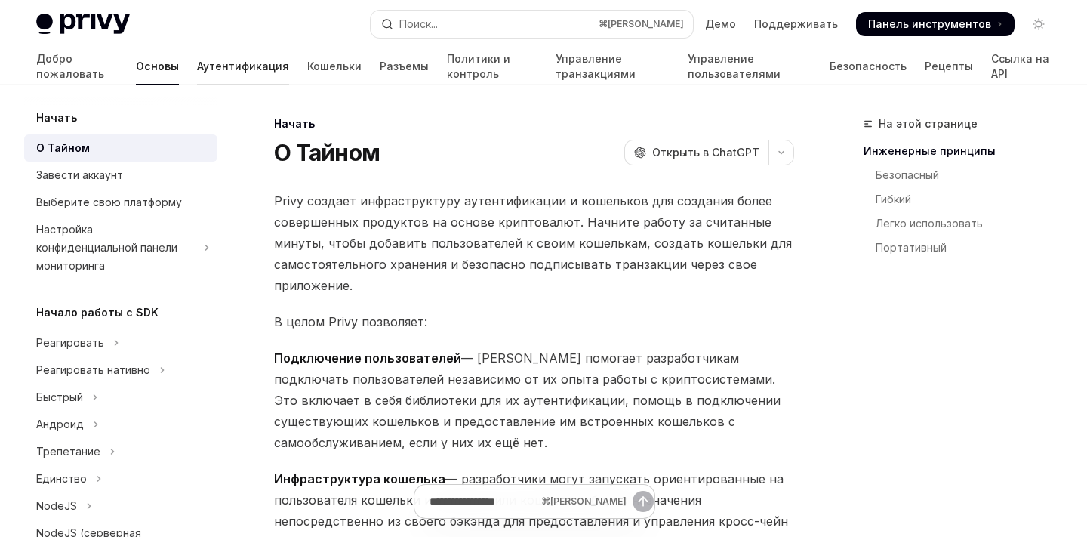
click at [197, 63] on font "Аутентификация" at bounding box center [243, 66] width 92 height 13
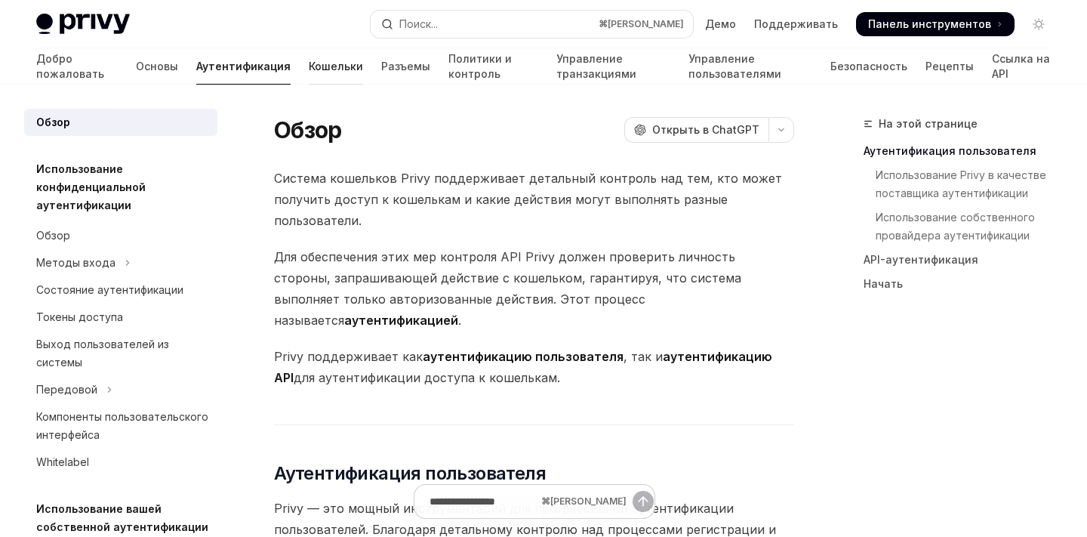
click at [309, 78] on link "Кошельки" at bounding box center [336, 66] width 54 height 36
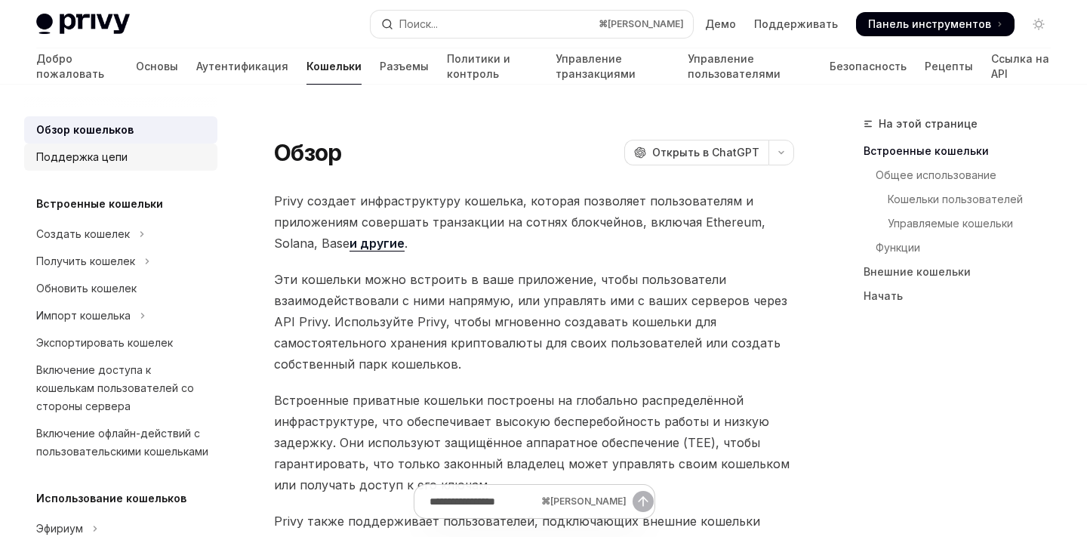
click at [109, 165] on div "Поддержка цепи" at bounding box center [81, 157] width 91 height 18
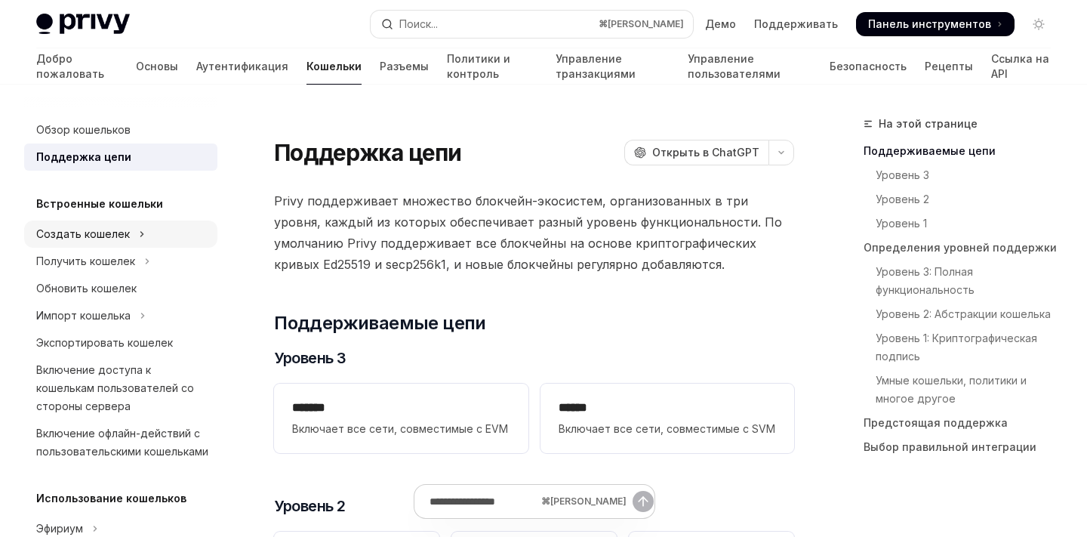
click at [112, 229] on font "Создать кошелек" at bounding box center [83, 233] width 94 height 13
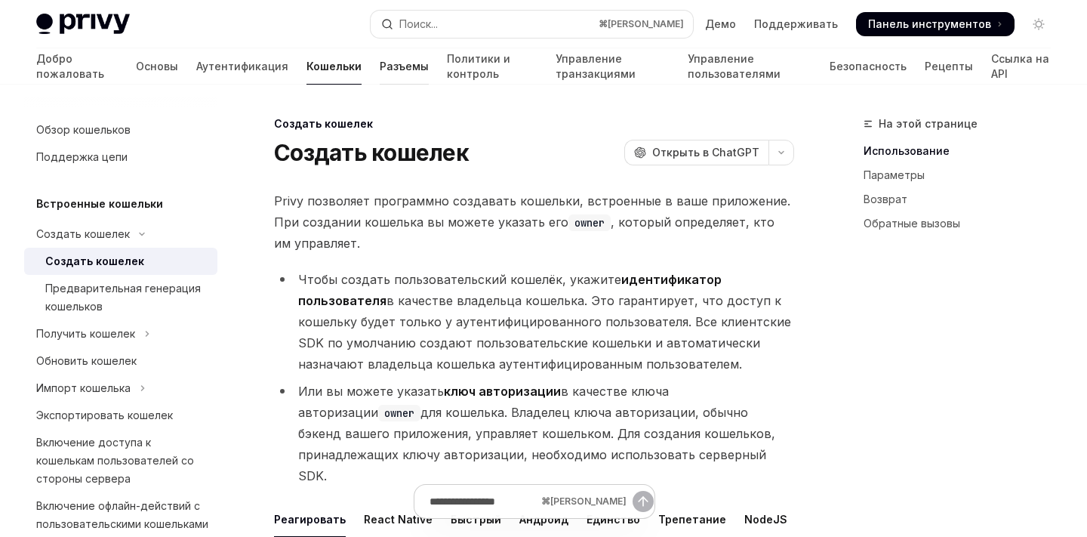
click at [380, 74] on link "Разъемы" at bounding box center [404, 66] width 49 height 36
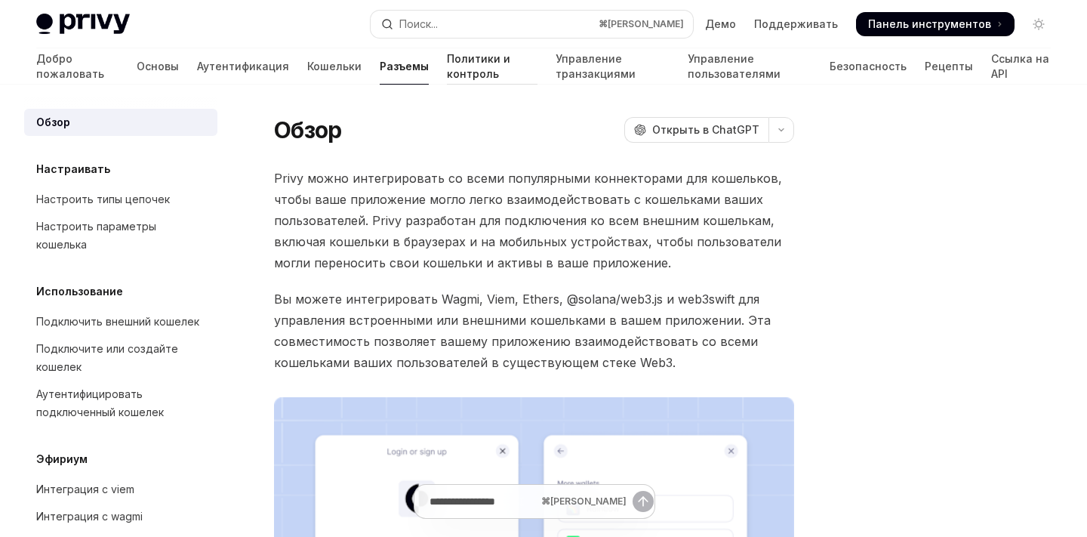
click at [447, 74] on link "Политики и контроль" at bounding box center [492, 66] width 91 height 36
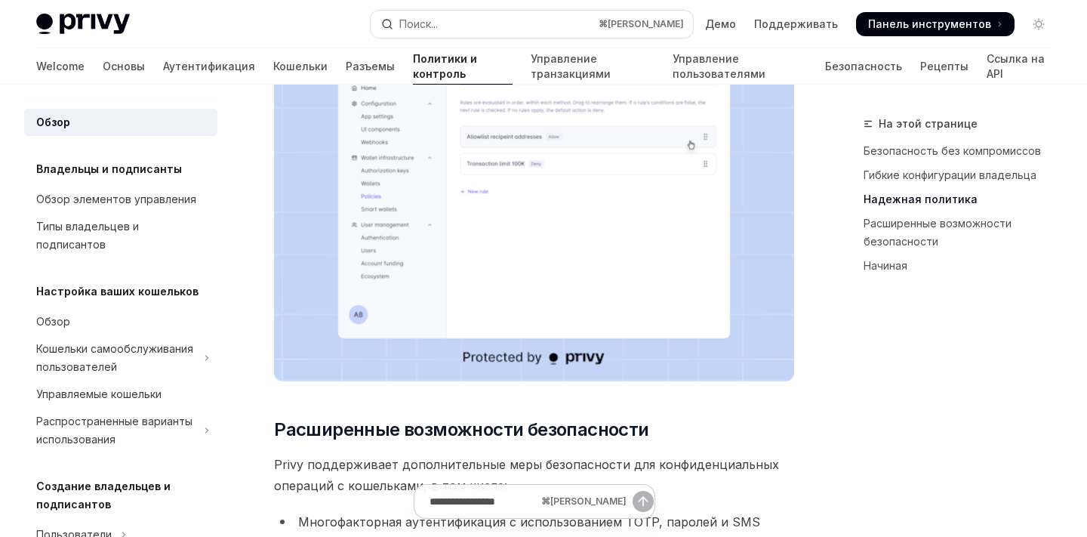
scroll to position [1319, 0]
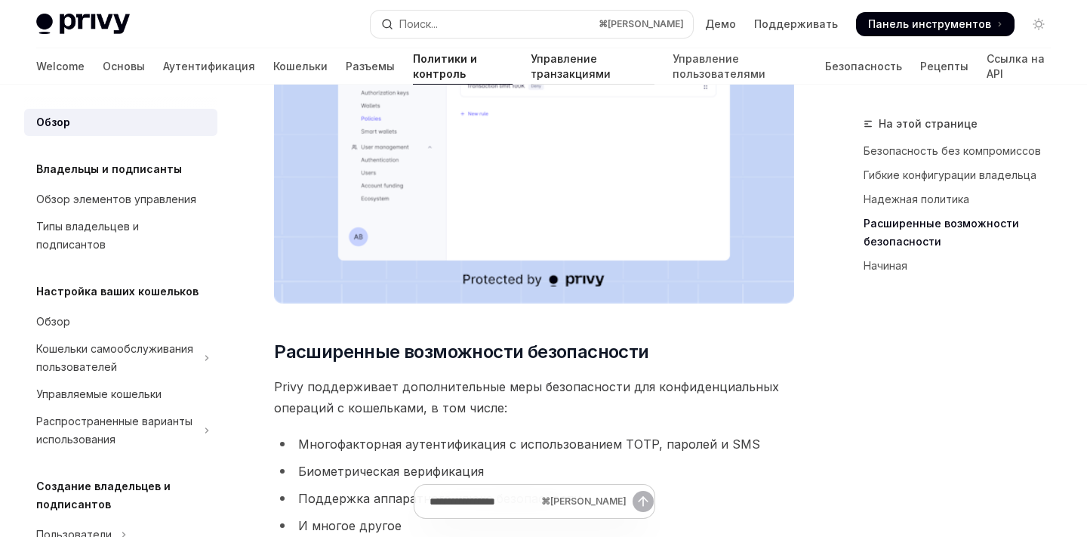
click at [531, 82] on link "Управление транзакциями" at bounding box center [593, 66] width 124 height 36
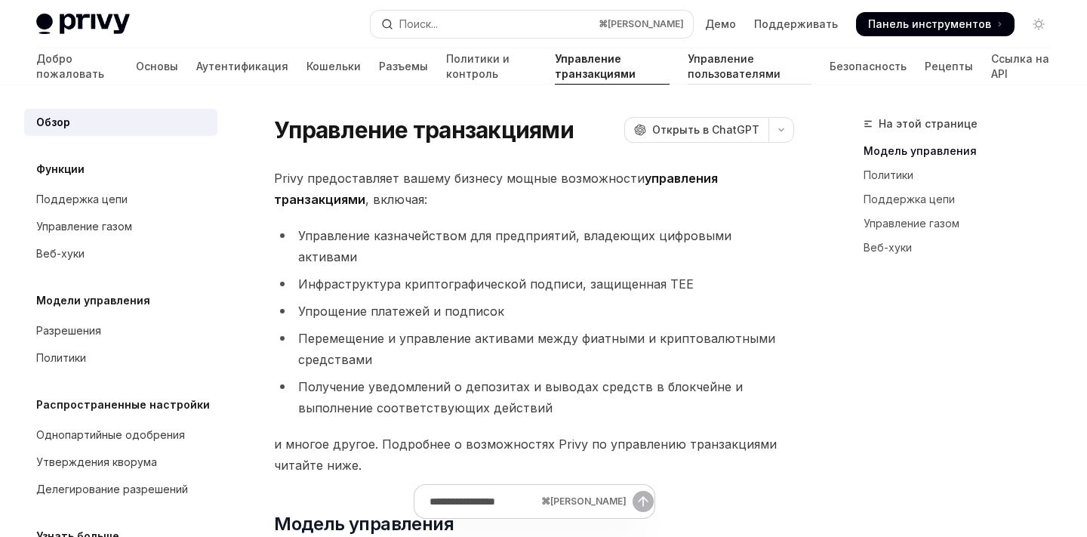
click at [688, 70] on font "Управление пользователями" at bounding box center [734, 66] width 93 height 28
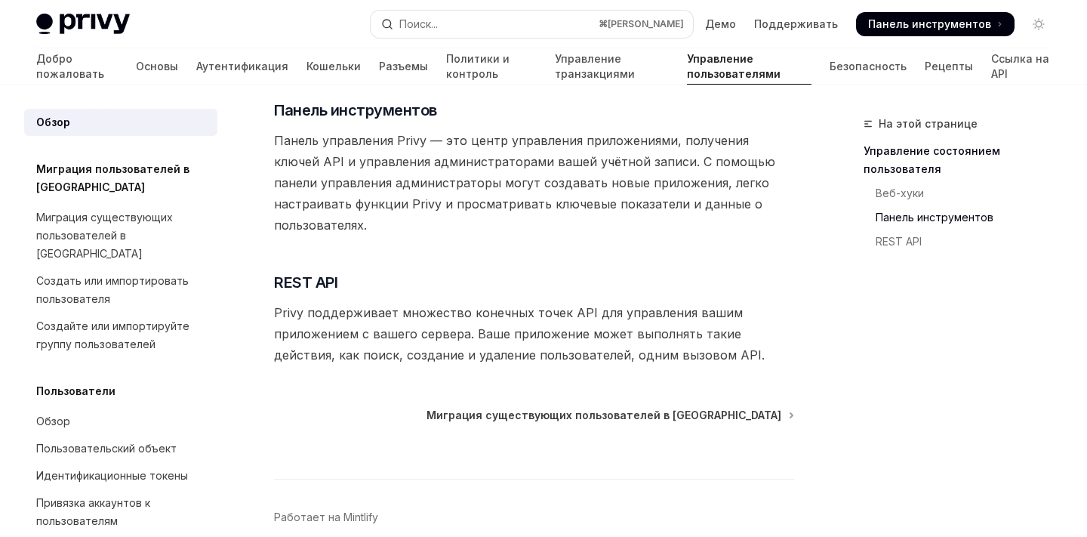
scroll to position [496, 0]
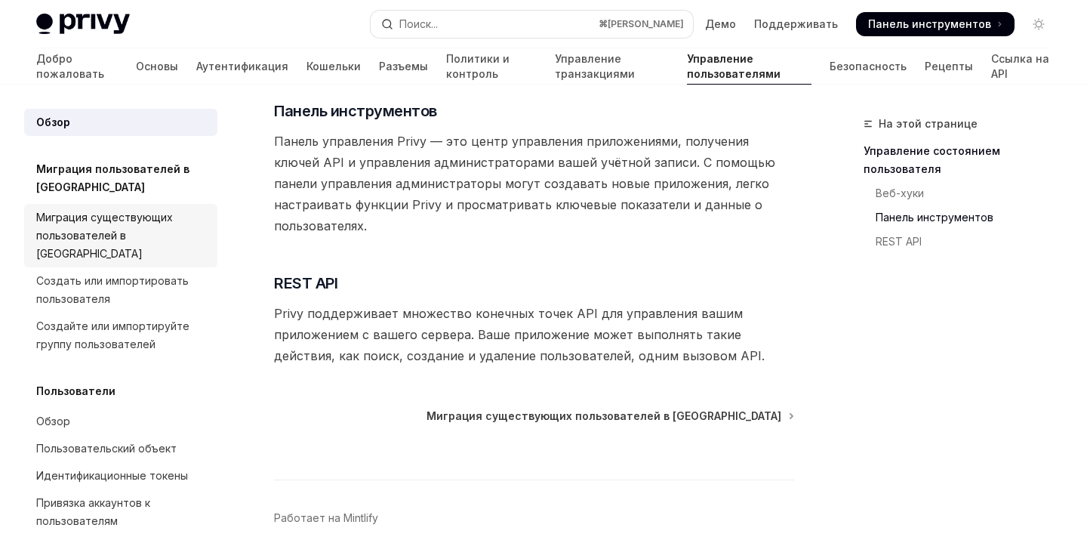
click at [91, 226] on div "Миграция существующих пользователей в [GEOGRAPHIC_DATA]" at bounding box center [122, 235] width 172 height 54
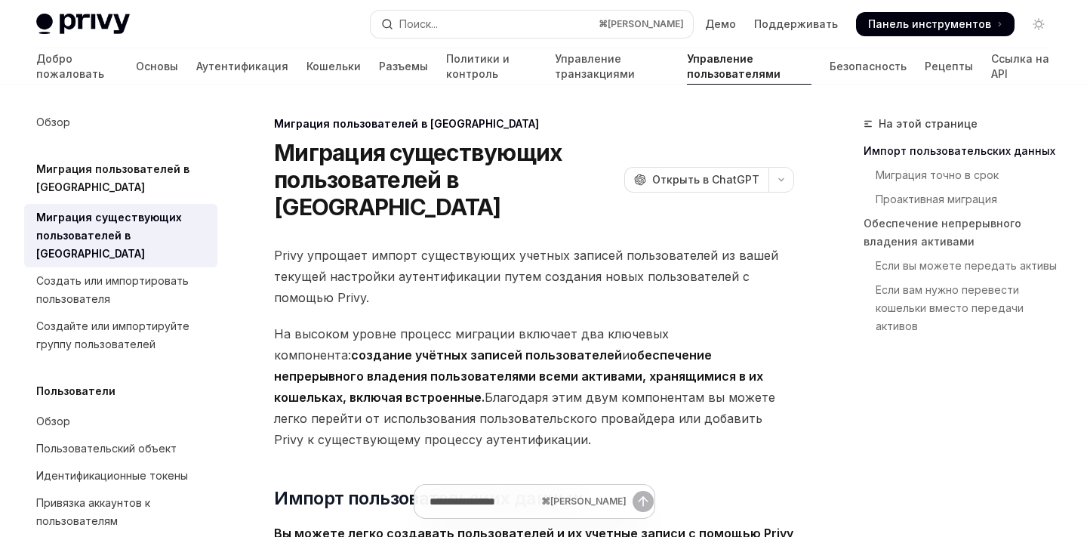
click at [89, 170] on font "Миграция пользователей в [GEOGRAPHIC_DATA]" at bounding box center [112, 177] width 153 height 31
click at [47, 121] on font "Обзор" at bounding box center [53, 121] width 34 height 13
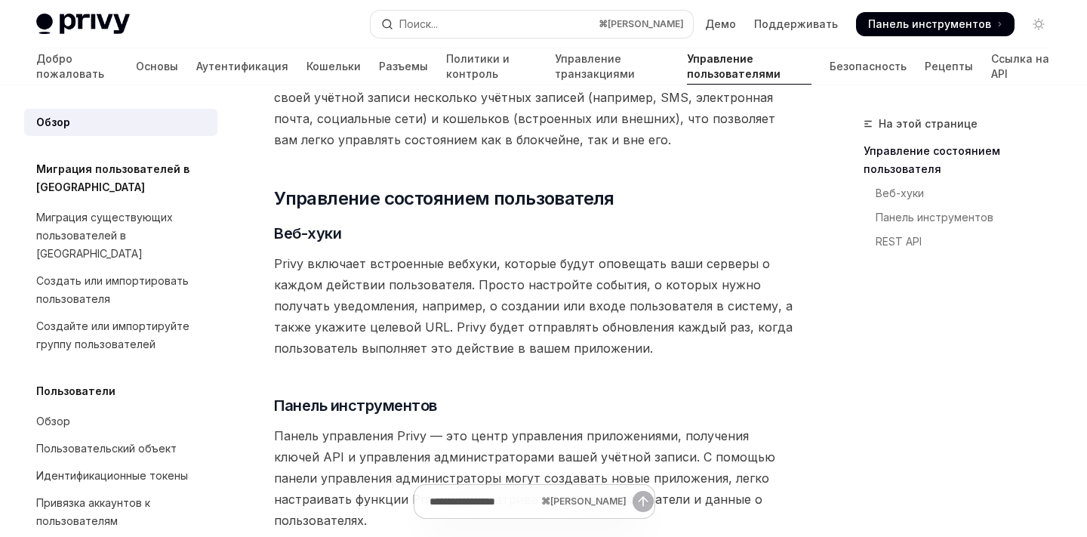
scroll to position [548, 0]
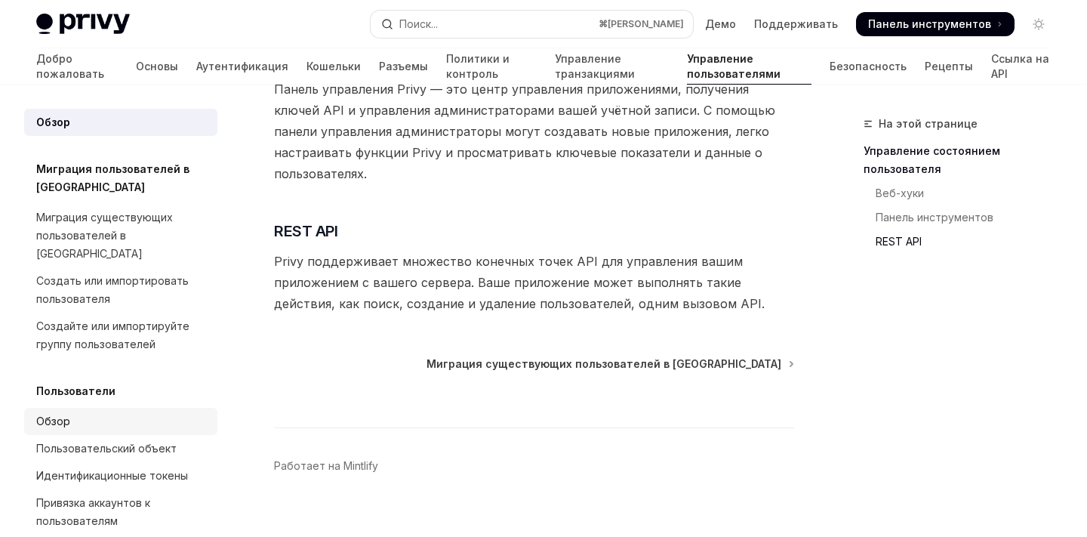
click at [85, 412] on div "Обзор" at bounding box center [122, 421] width 172 height 18
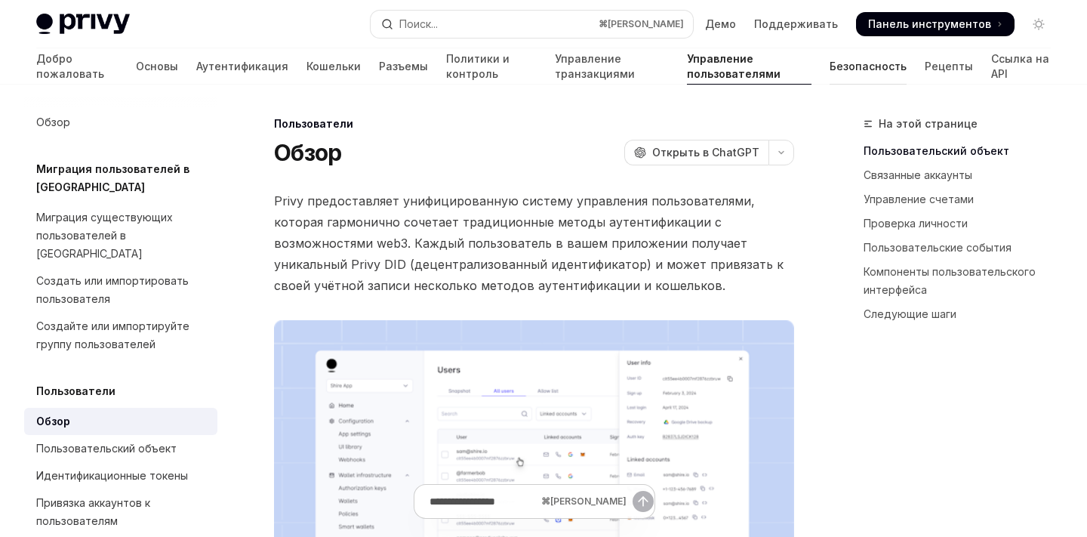
click at [829, 66] on font "Безопасность" at bounding box center [867, 66] width 77 height 13
type textarea "*"
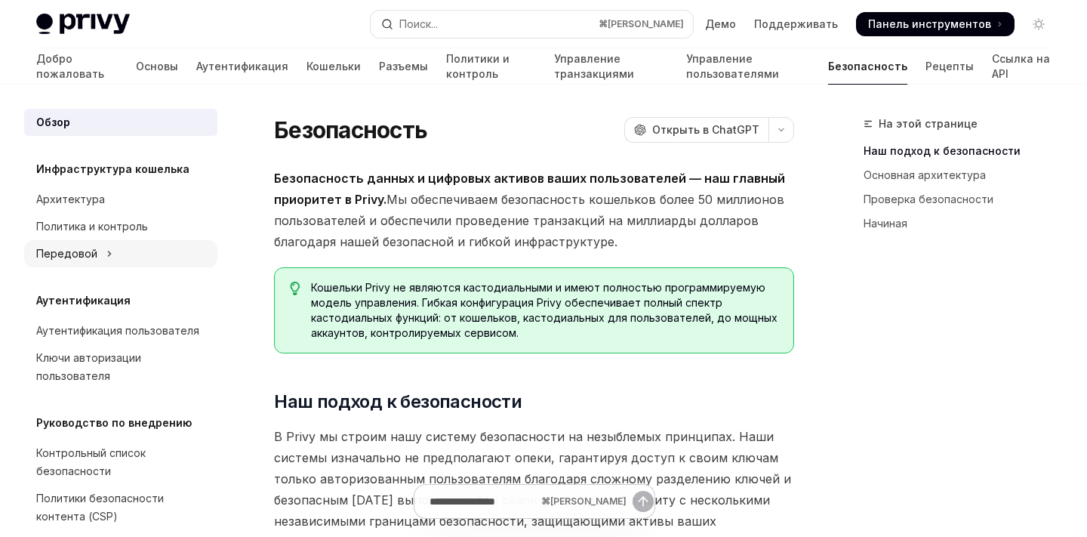
scroll to position [93, 0]
